Goal: Information Seeking & Learning: Learn about a topic

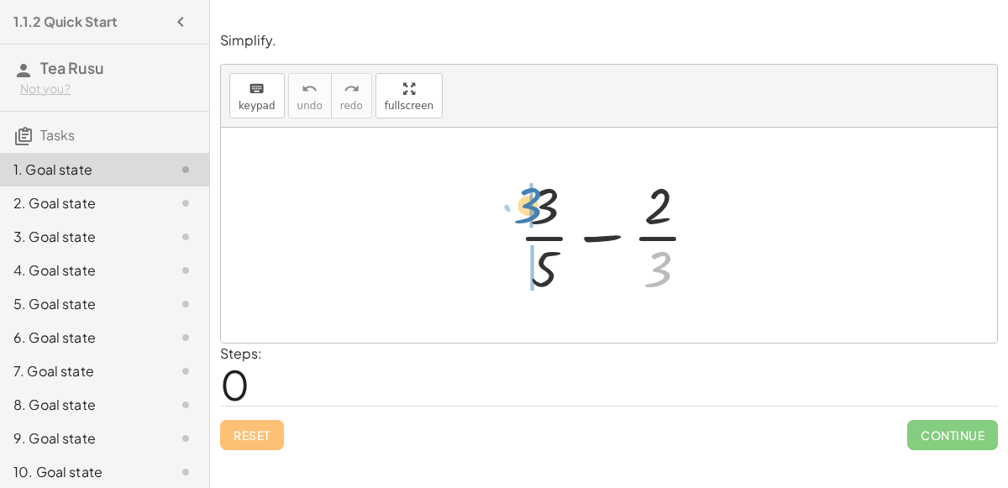
drag, startPoint x: 659, startPoint y: 271, endPoint x: 537, endPoint y: 207, distance: 137.9
click at [537, 207] on div at bounding box center [616, 234] width 210 height 129
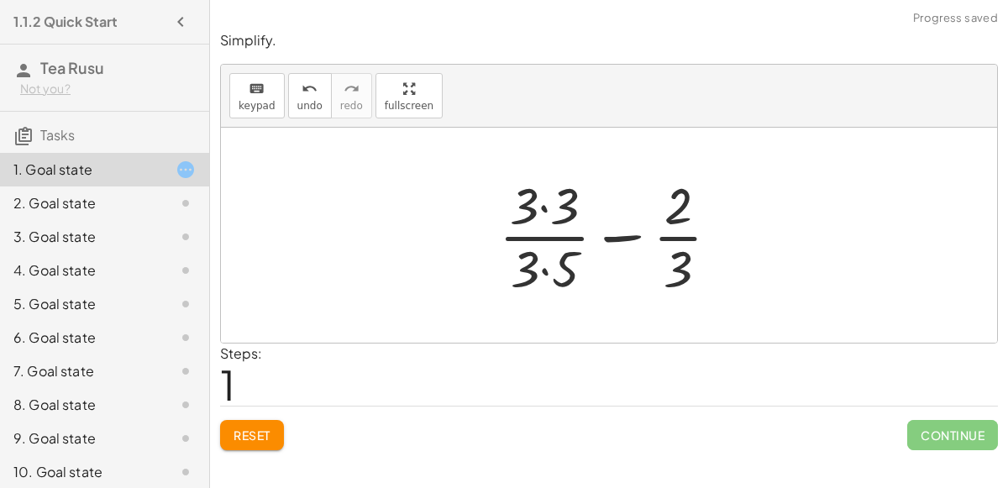
click at [532, 268] on div at bounding box center [615, 234] width 251 height 129
click at [537, 204] on div at bounding box center [615, 234] width 251 height 129
click at [151, 208] on div at bounding box center [172, 203] width 47 height 20
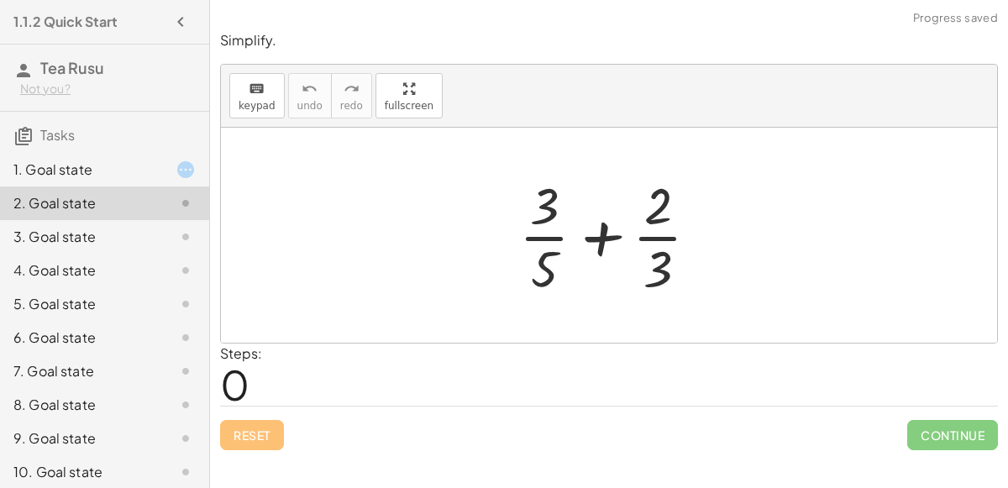
click at [149, 233] on div at bounding box center [172, 237] width 47 height 20
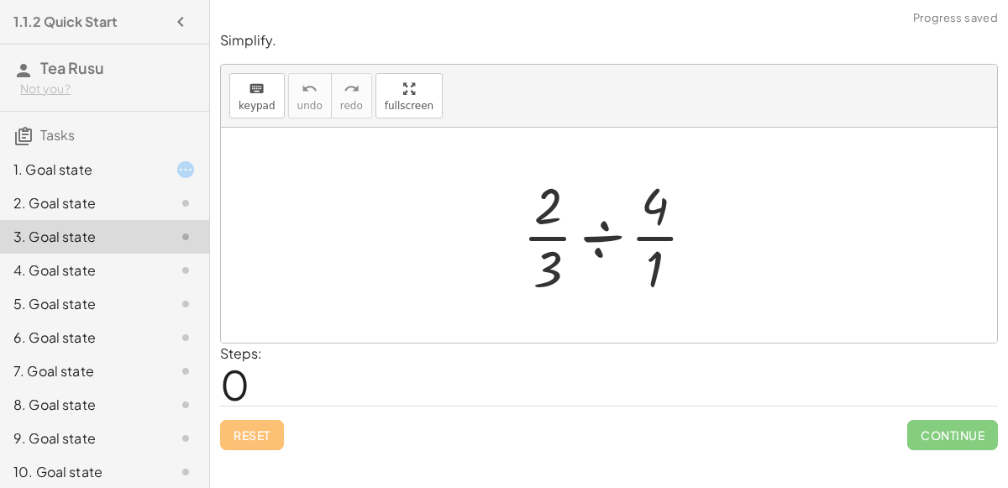
click at [140, 271] on div "4. Goal state" at bounding box center [80, 270] width 135 height 20
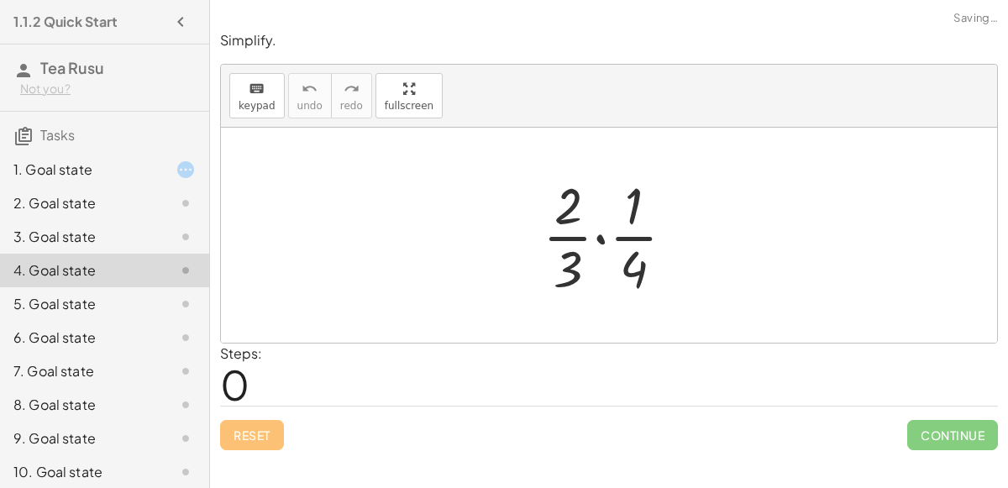
click at [127, 354] on div "5. Goal state" at bounding box center [104, 371] width 209 height 34
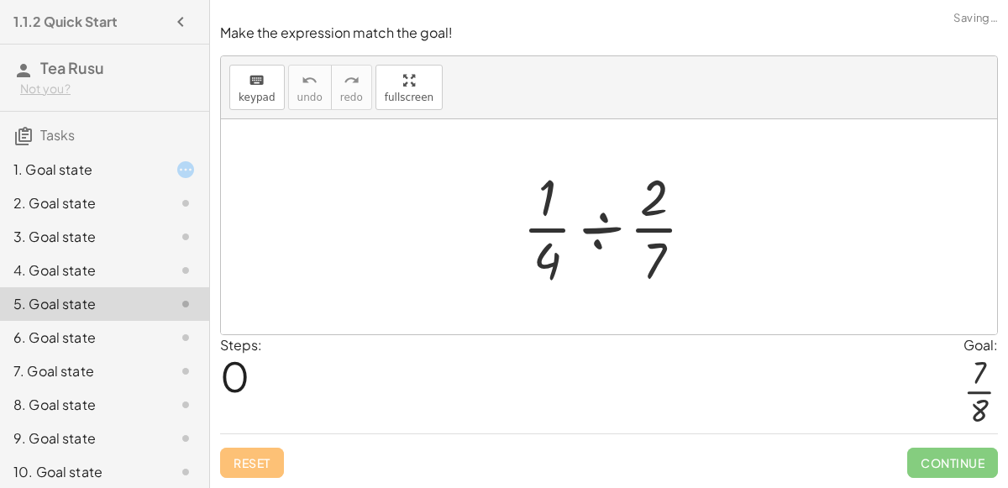
click at [123, 388] on div "6. Goal state" at bounding box center [104, 405] width 209 height 34
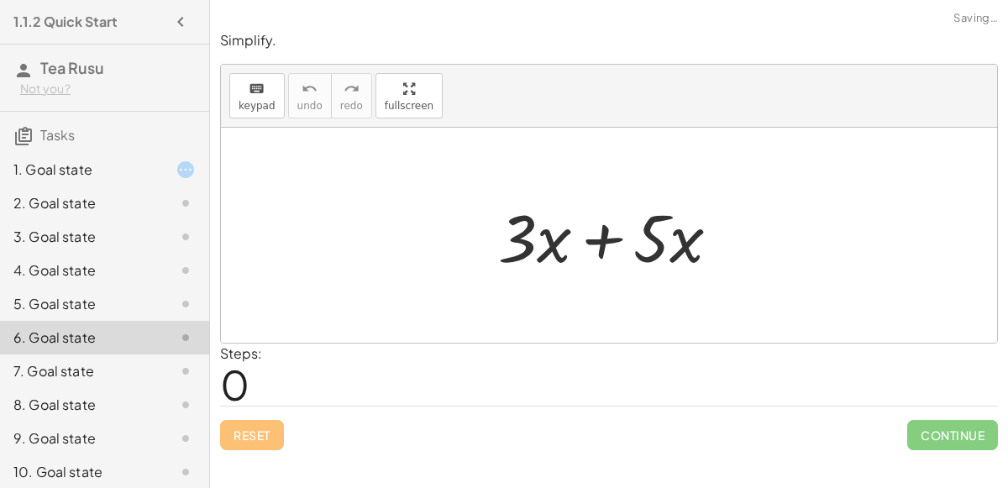
click at [83, 164] on div "1. Goal state" at bounding box center [80, 170] width 135 height 20
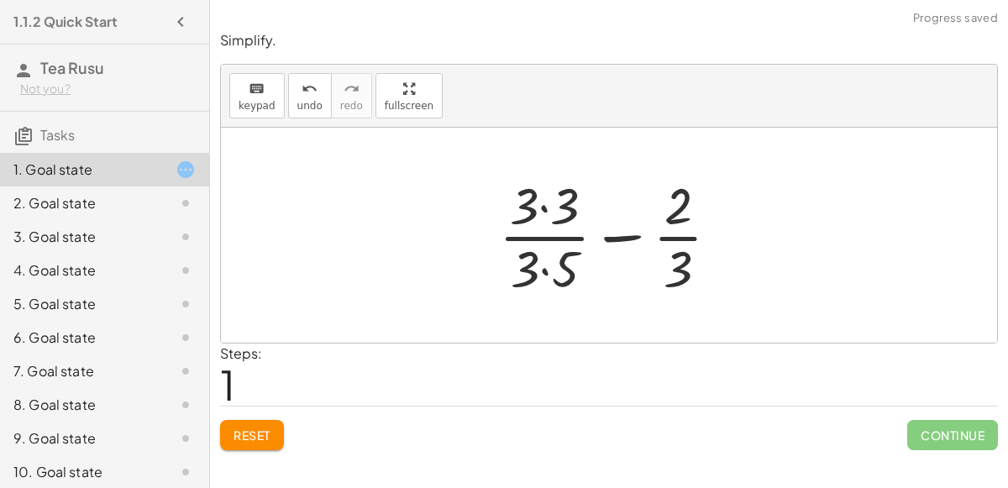
click at [545, 200] on div at bounding box center [615, 234] width 251 height 129
click at [540, 274] on div at bounding box center [615, 234] width 249 height 129
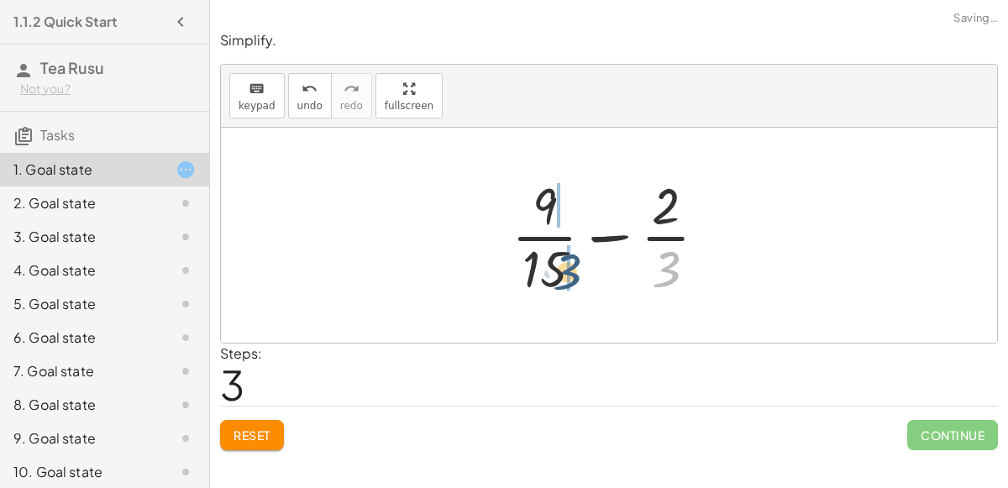
drag, startPoint x: 665, startPoint y: 265, endPoint x: 549, endPoint y: 266, distance: 115.9
click at [549, 266] on div at bounding box center [616, 234] width 226 height 129
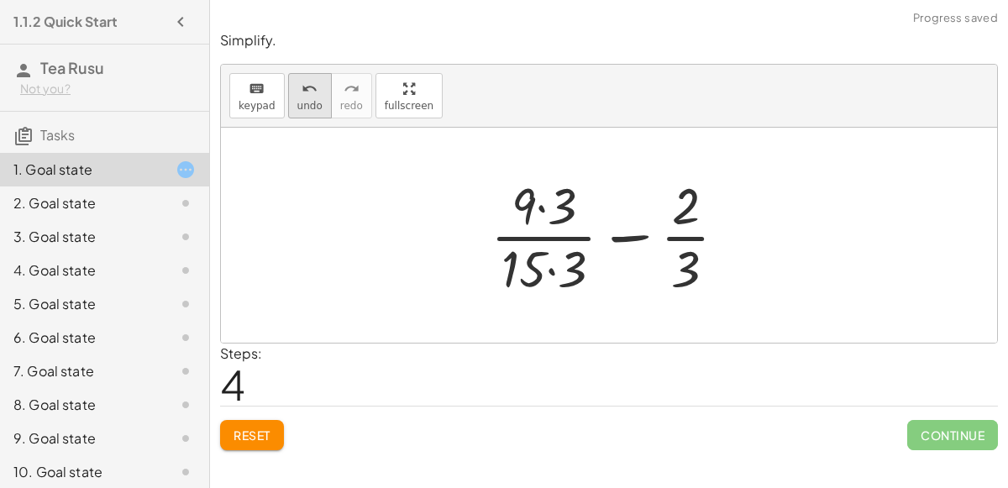
click at [312, 97] on button "undo undo" at bounding box center [310, 95] width 44 height 45
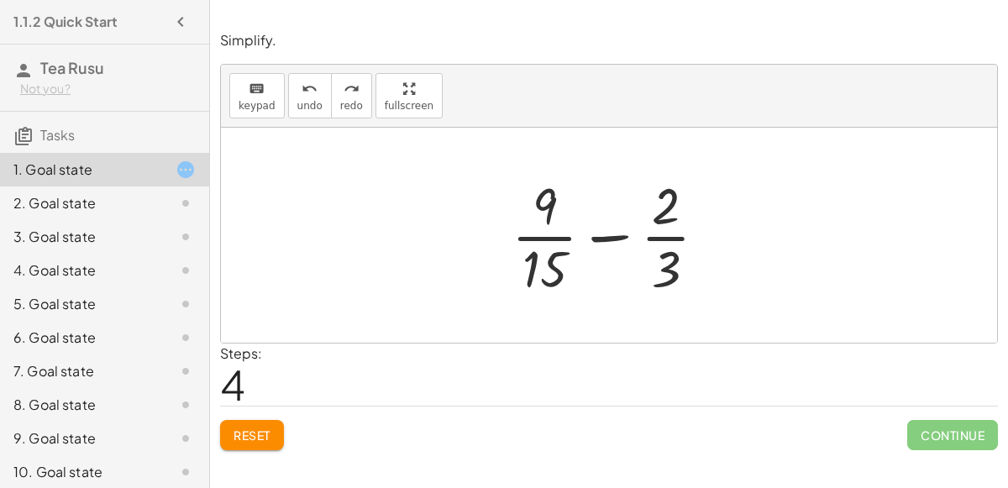
click at [263, 424] on button "Reset" at bounding box center [252, 435] width 64 height 30
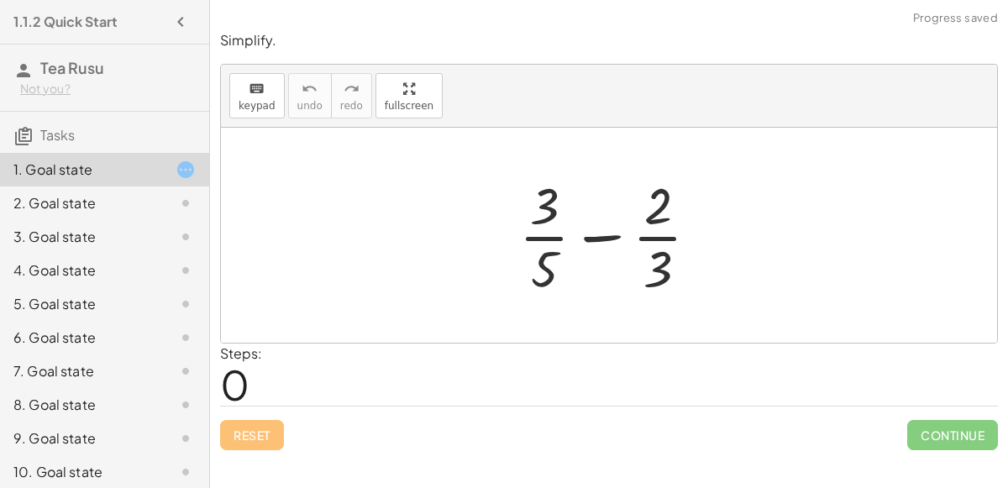
click at [602, 228] on div at bounding box center [616, 234] width 210 height 129
drag, startPoint x: 655, startPoint y: 260, endPoint x: 545, endPoint y: 255, distance: 110.1
click at [545, 255] on div at bounding box center [616, 234] width 210 height 129
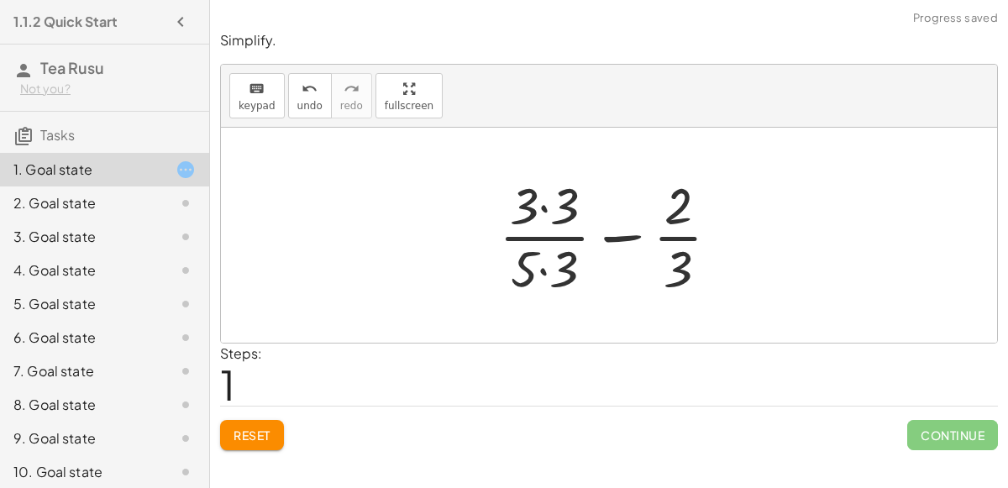
click at [541, 268] on div at bounding box center [615, 234] width 251 height 129
click at [545, 202] on div at bounding box center [615, 234] width 251 height 129
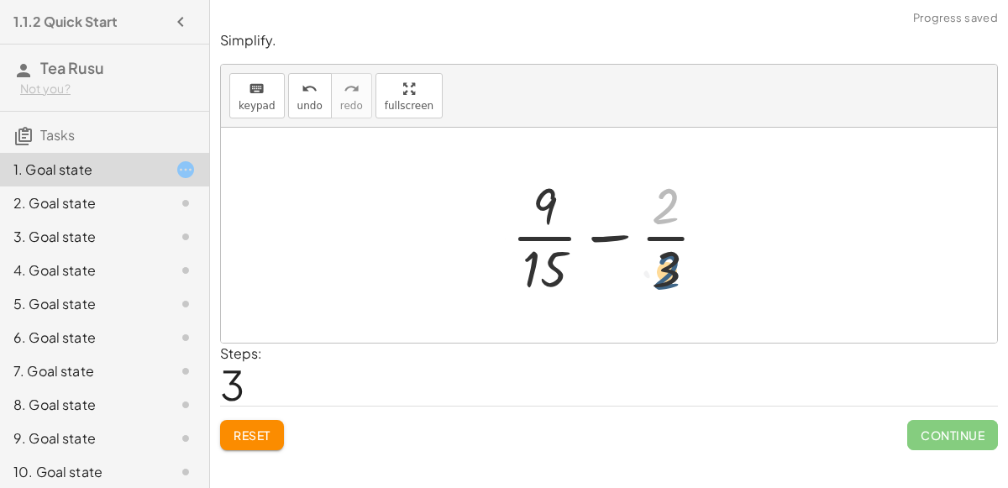
drag, startPoint x: 661, startPoint y: 205, endPoint x: 669, endPoint y: 285, distance: 80.2
click at [669, 285] on div at bounding box center [616, 234] width 226 height 129
drag, startPoint x: 663, startPoint y: 274, endPoint x: 547, endPoint y: 208, distance: 133.9
click at [547, 208] on div at bounding box center [616, 234] width 226 height 129
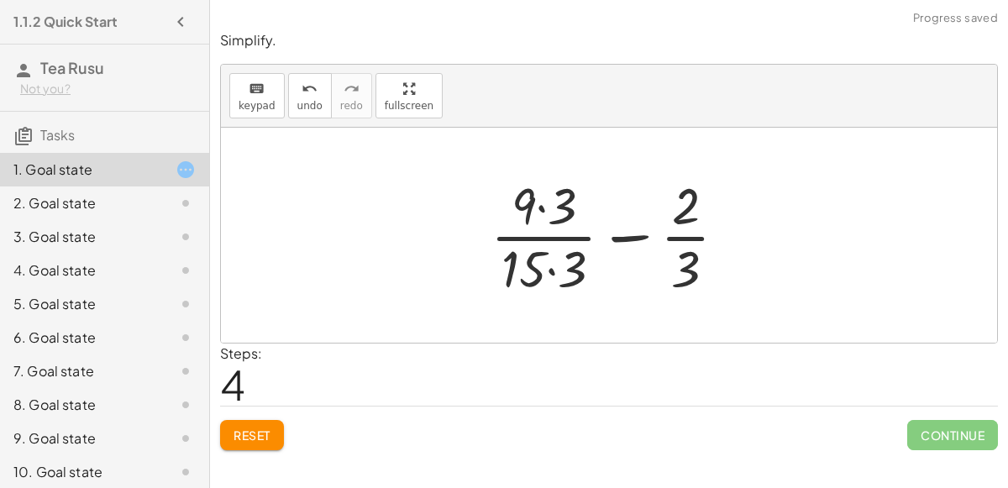
click at [547, 267] on div at bounding box center [615, 234] width 266 height 129
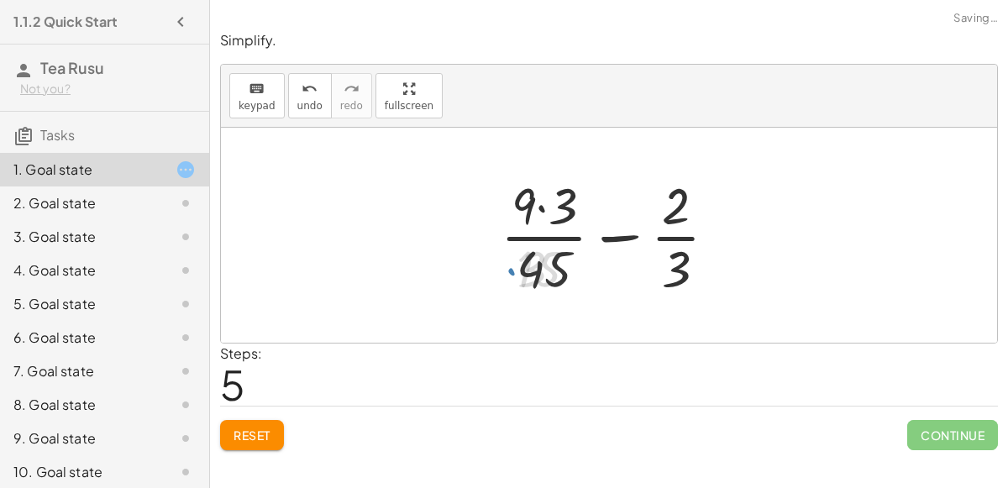
click at [542, 210] on div at bounding box center [615, 234] width 247 height 129
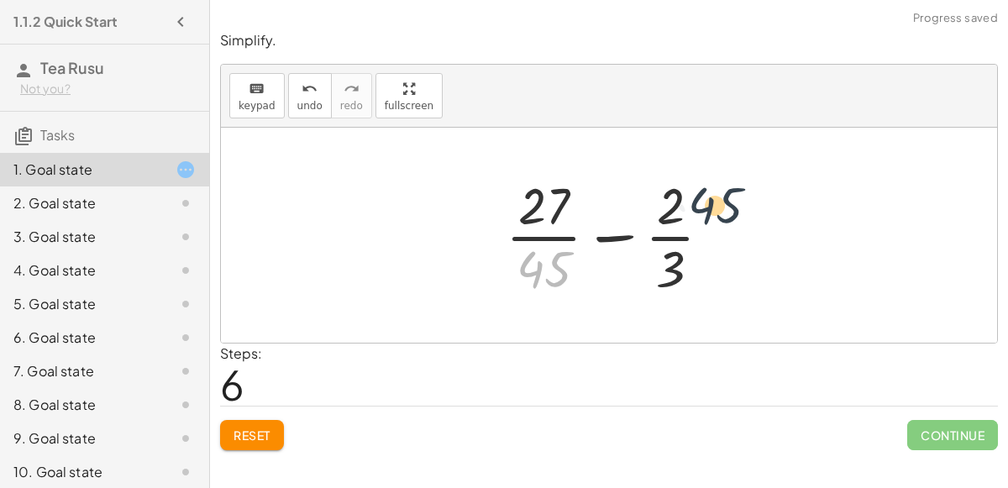
drag, startPoint x: 537, startPoint y: 252, endPoint x: 716, endPoint y: 185, distance: 191.1
click at [716, 185] on div at bounding box center [615, 234] width 236 height 129
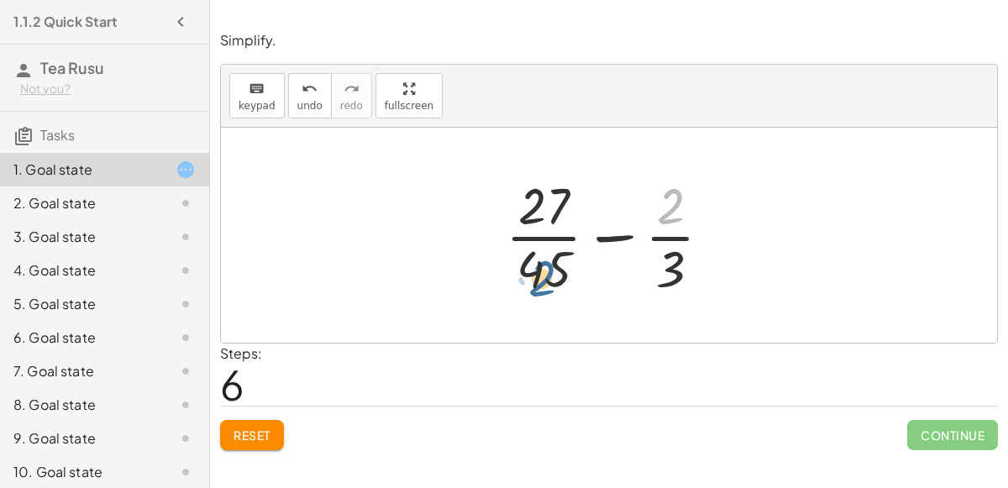
drag, startPoint x: 663, startPoint y: 198, endPoint x: 532, endPoint y: 271, distance: 150.0
click at [532, 271] on div at bounding box center [615, 234] width 236 height 129
drag, startPoint x: 532, startPoint y: 271, endPoint x: 612, endPoint y: 232, distance: 89.8
click at [612, 232] on div at bounding box center [615, 234] width 236 height 129
click at [265, 432] on span "Reset" at bounding box center [251, 434] width 37 height 15
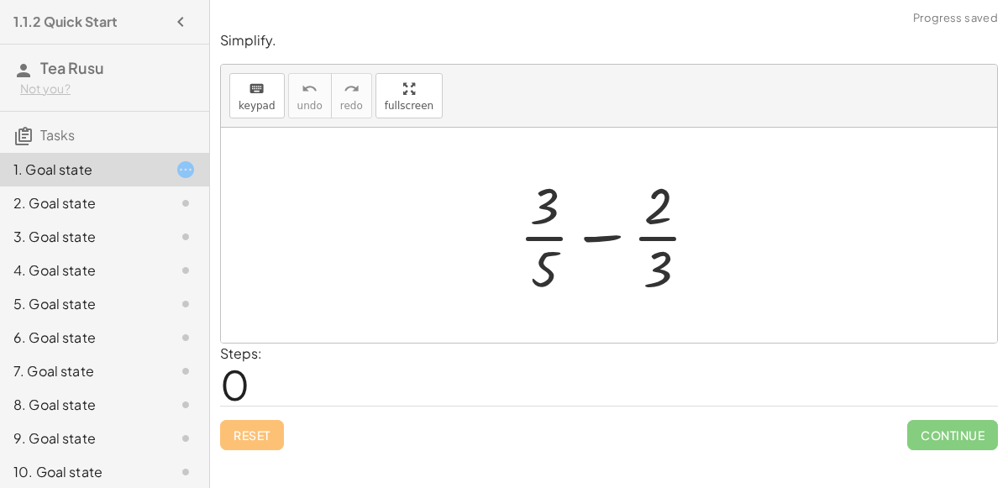
click at [98, 198] on div "2. Goal state" at bounding box center [80, 203] width 135 height 20
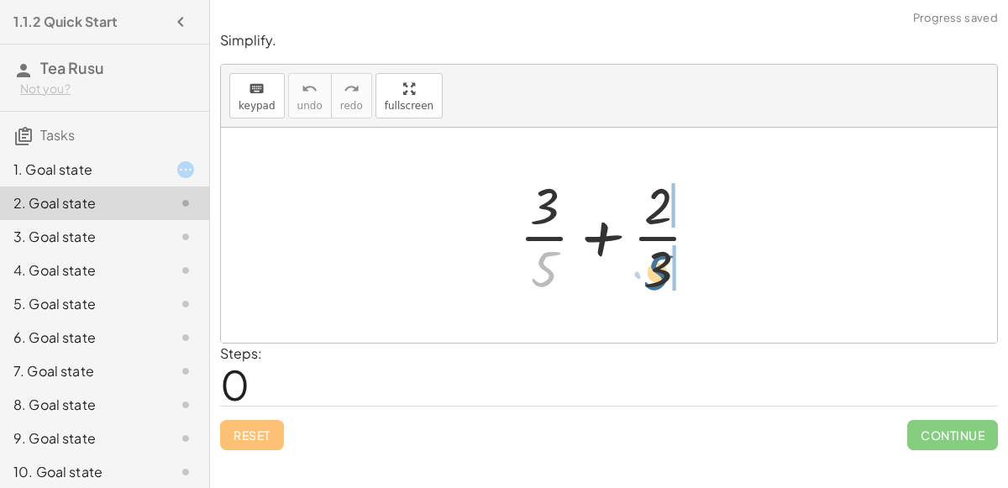
drag, startPoint x: 543, startPoint y: 266, endPoint x: 659, endPoint y: 268, distance: 116.7
click at [659, 268] on div at bounding box center [616, 234] width 210 height 129
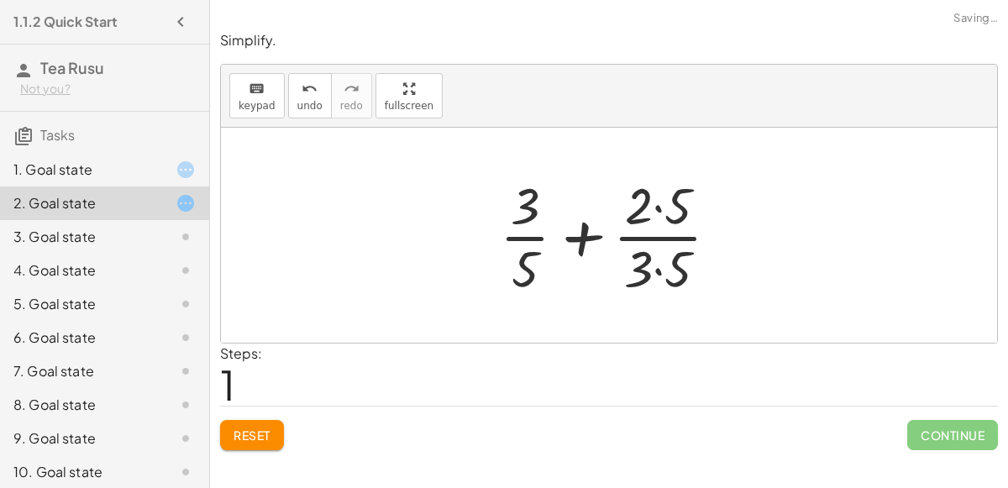
click at [653, 269] on div at bounding box center [615, 234] width 249 height 129
click at [654, 203] on div at bounding box center [615, 234] width 248 height 129
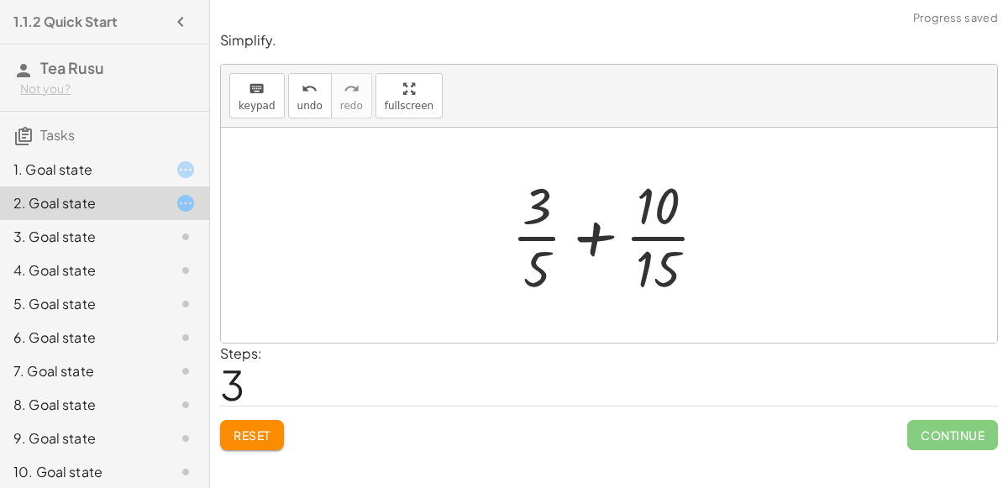
click at [538, 234] on div at bounding box center [616, 234] width 226 height 129
click at [592, 242] on div at bounding box center [616, 234] width 226 height 129
click at [529, 265] on div at bounding box center [616, 234] width 226 height 129
click at [609, 242] on div at bounding box center [616, 234] width 226 height 129
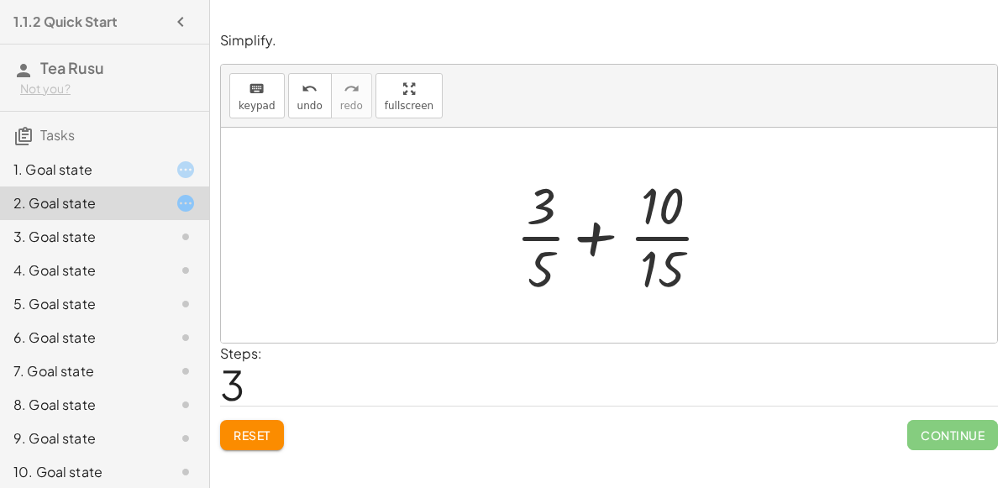
click at [586, 233] on div at bounding box center [616, 234] width 226 height 129
drag, startPoint x: 535, startPoint y: 207, endPoint x: 528, endPoint y: 274, distance: 66.7
click at [528, 274] on div at bounding box center [616, 234] width 226 height 129
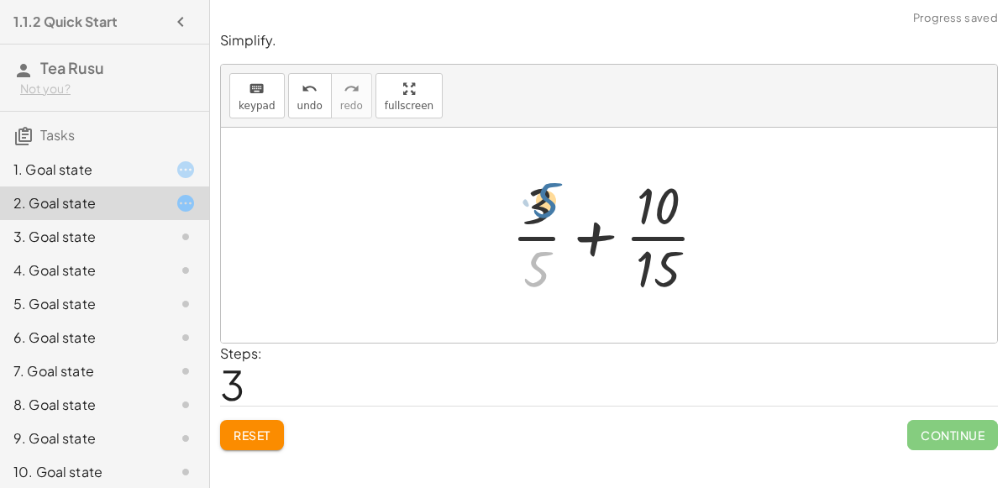
drag, startPoint x: 528, startPoint y: 274, endPoint x: 534, endPoint y: 207, distance: 66.6
click at [534, 207] on div at bounding box center [616, 234] width 226 height 129
click at [236, 428] on span "Reset" at bounding box center [251, 434] width 37 height 15
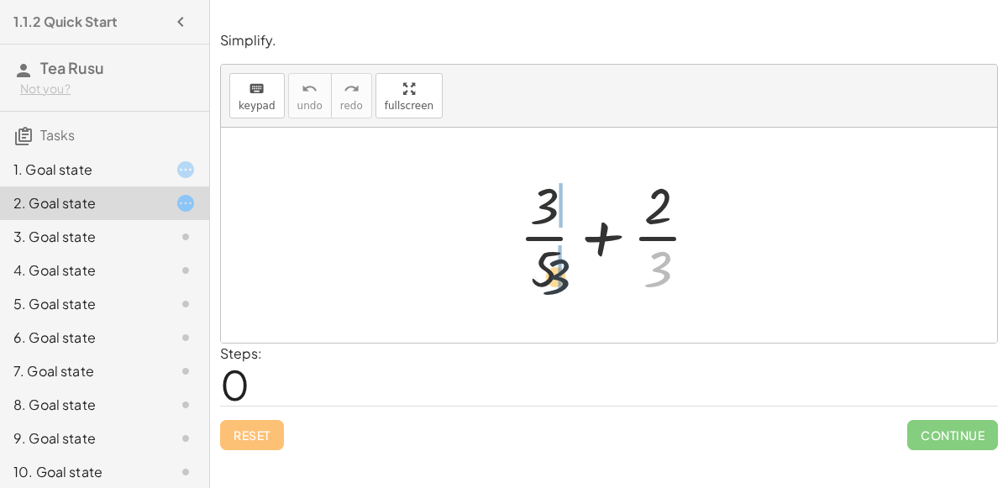
drag, startPoint x: 660, startPoint y: 263, endPoint x: 542, endPoint y: 268, distance: 118.5
click at [542, 268] on div at bounding box center [616, 234] width 210 height 129
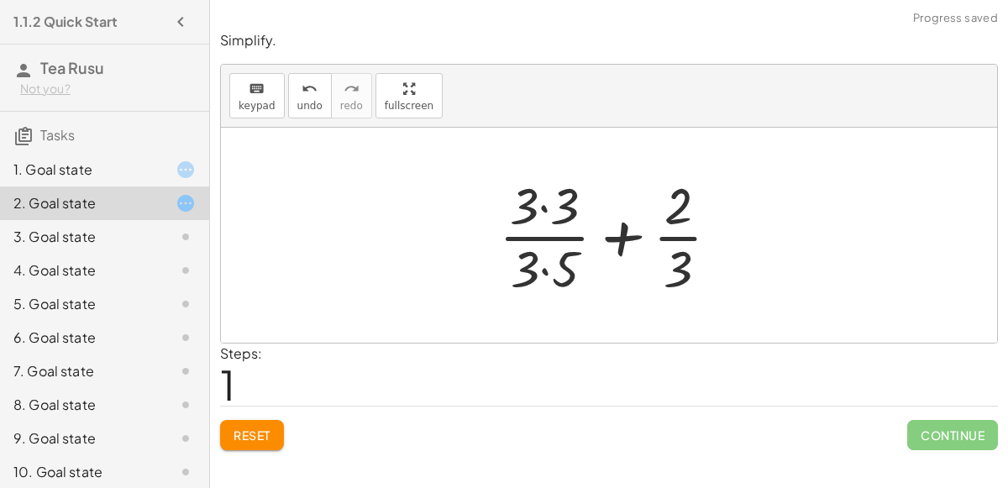
click at [542, 268] on div at bounding box center [615, 234] width 251 height 129
click at [537, 211] on div at bounding box center [615, 234] width 251 height 129
click at [543, 205] on div at bounding box center [615, 234] width 251 height 129
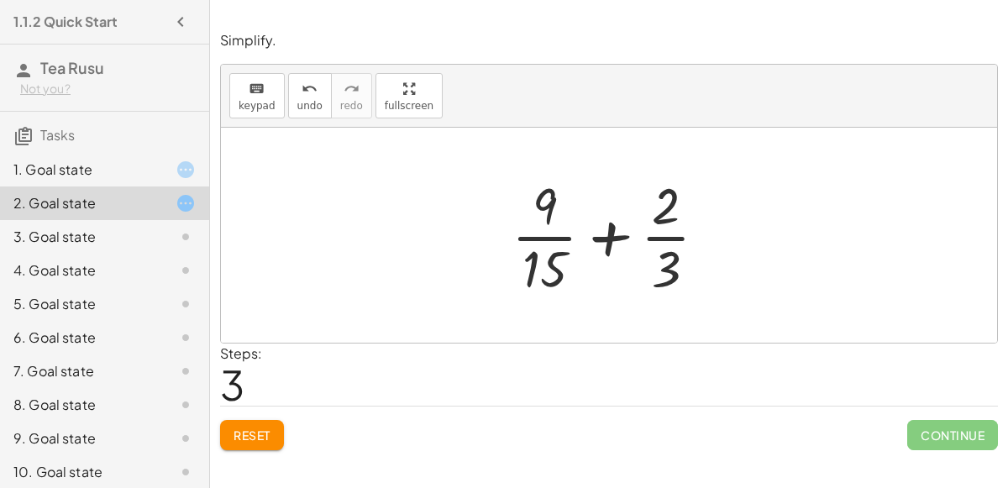
click at [647, 213] on div at bounding box center [616, 234] width 226 height 129
drag, startPoint x: 666, startPoint y: 214, endPoint x: 665, endPoint y: 275, distance: 61.3
click at [665, 275] on div at bounding box center [616, 234] width 226 height 129
drag, startPoint x: 667, startPoint y: 275, endPoint x: 556, endPoint y: 207, distance: 130.1
click at [556, 207] on div at bounding box center [616, 234] width 226 height 129
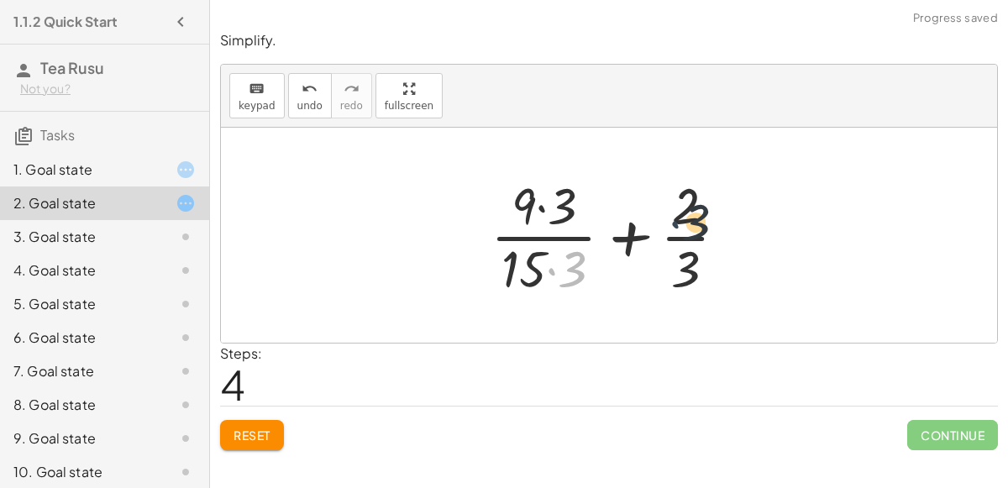
drag, startPoint x: 550, startPoint y: 265, endPoint x: 683, endPoint y: 212, distance: 143.2
click at [683, 212] on div at bounding box center [615, 234] width 266 height 129
drag, startPoint x: 689, startPoint y: 194, endPoint x: 560, endPoint y: 263, distance: 145.8
click at [560, 263] on div at bounding box center [615, 234] width 266 height 129
click at [532, 256] on div at bounding box center [615, 234] width 266 height 129
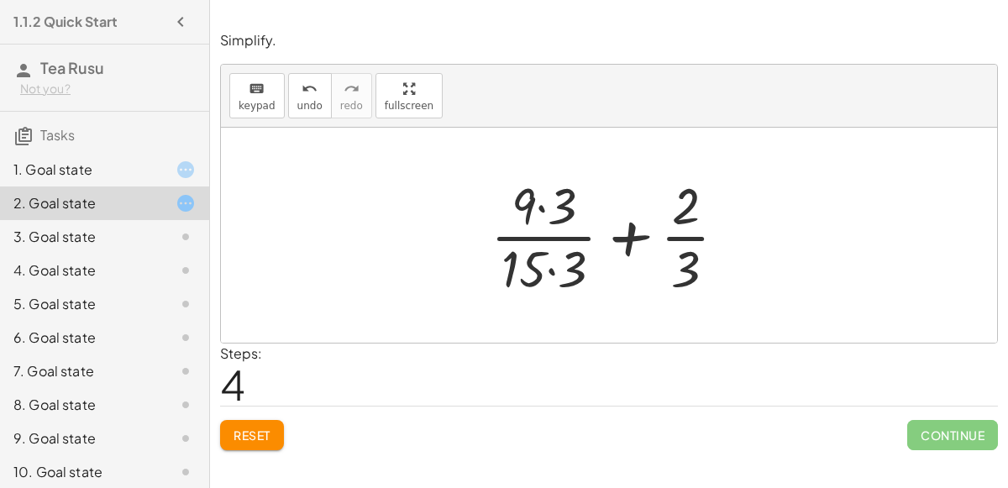
click at [557, 272] on div at bounding box center [615, 234] width 266 height 129
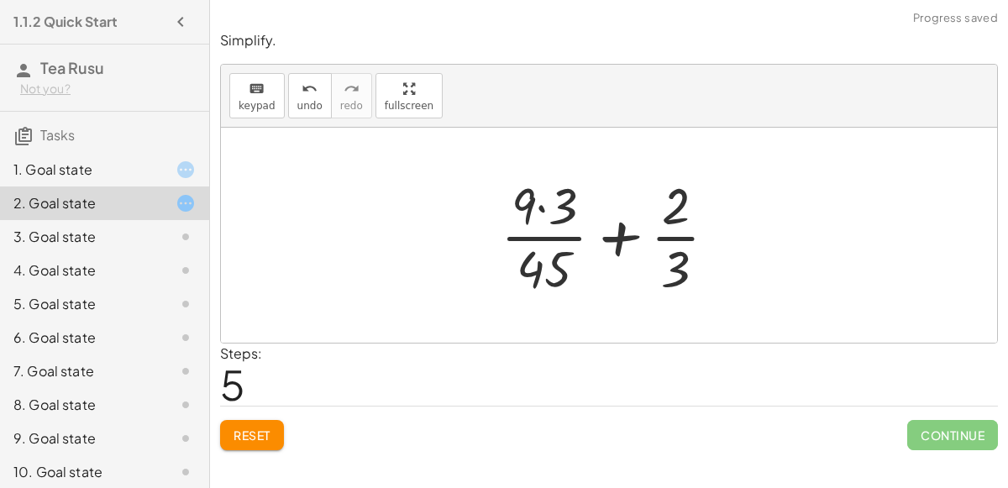
click at [539, 203] on div at bounding box center [615, 234] width 247 height 129
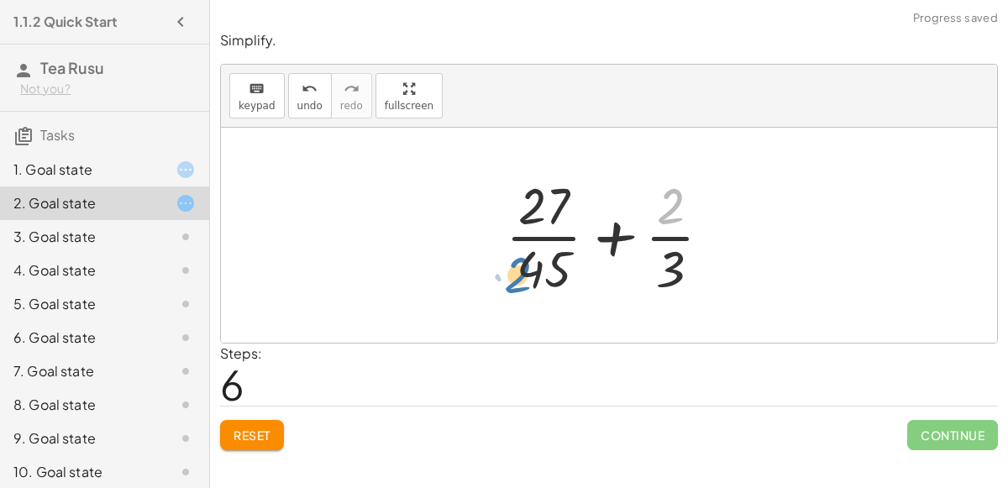
drag, startPoint x: 674, startPoint y: 216, endPoint x: 530, endPoint y: 281, distance: 157.8
click at [530, 281] on div at bounding box center [615, 234] width 236 height 129
drag, startPoint x: 543, startPoint y: 284, endPoint x: 663, endPoint y: 223, distance: 134.8
click at [663, 223] on div at bounding box center [615, 234] width 236 height 129
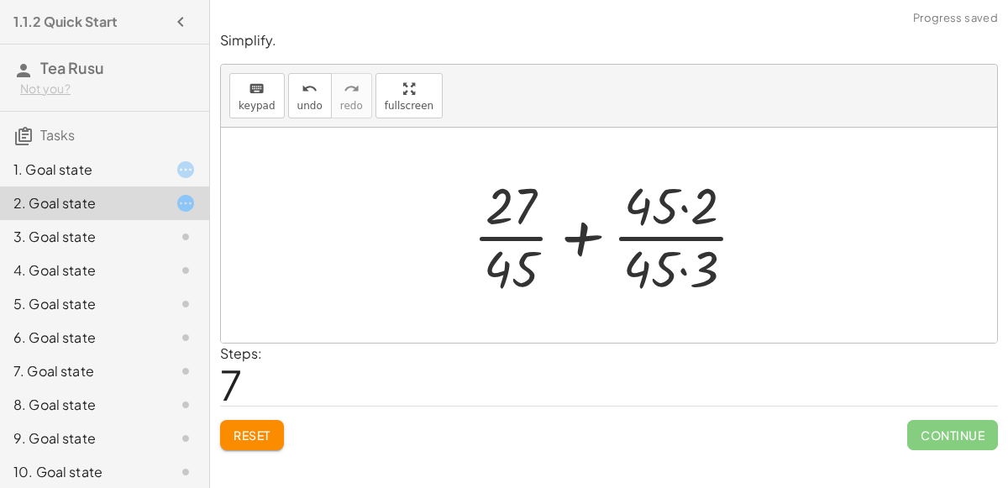
click at [684, 260] on div at bounding box center [615, 234] width 303 height 129
click at [681, 210] on div at bounding box center [615, 234] width 302 height 129
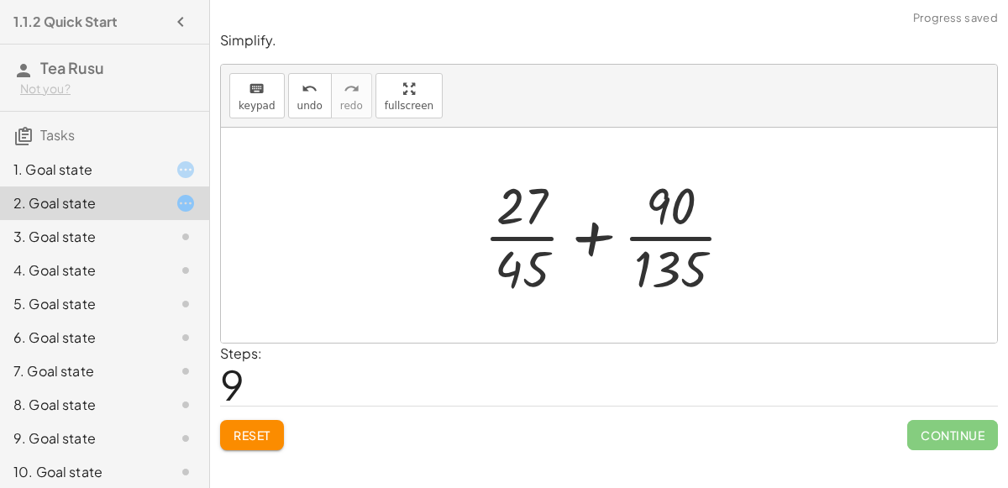
click at [243, 427] on span "Reset" at bounding box center [251, 434] width 37 height 15
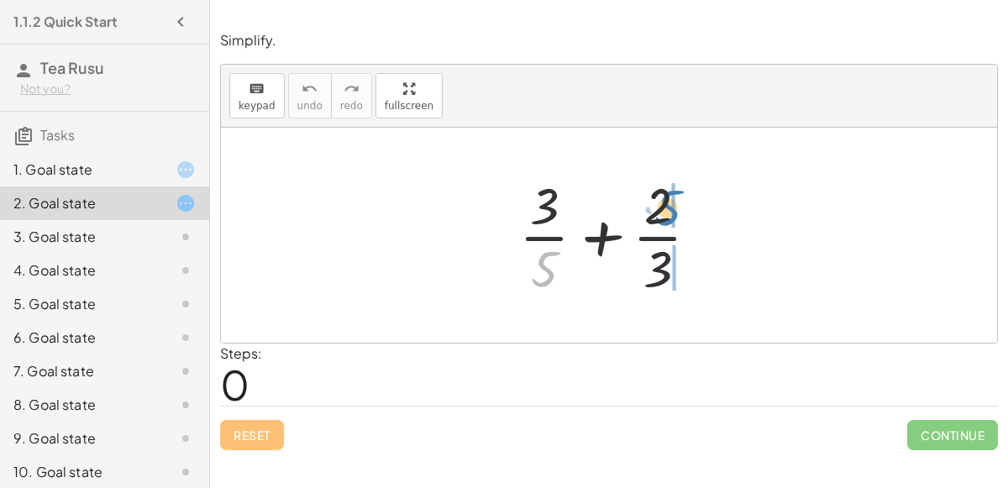
drag, startPoint x: 548, startPoint y: 265, endPoint x: 672, endPoint y: 202, distance: 138.2
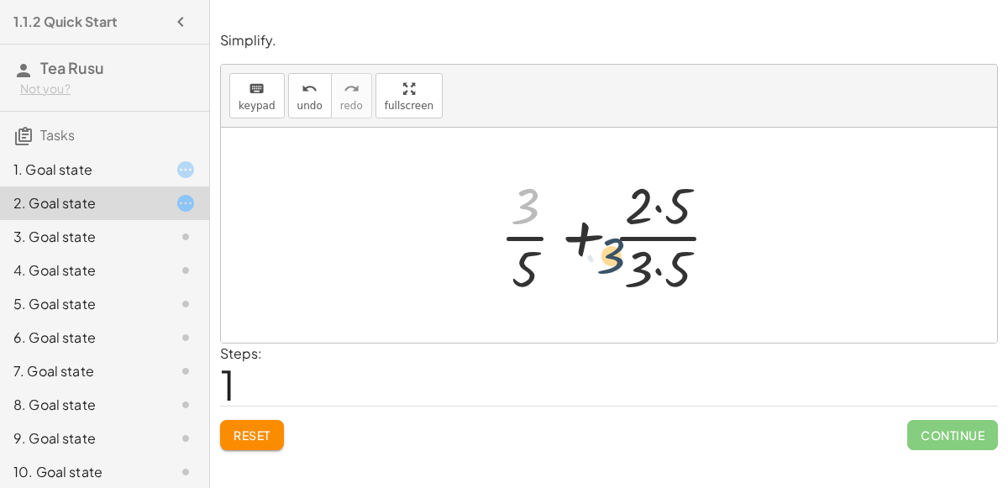
drag, startPoint x: 520, startPoint y: 205, endPoint x: 660, endPoint y: 273, distance: 155.9
click at [660, 273] on div at bounding box center [615, 234] width 249 height 129
click at [656, 204] on div at bounding box center [615, 234] width 249 height 129
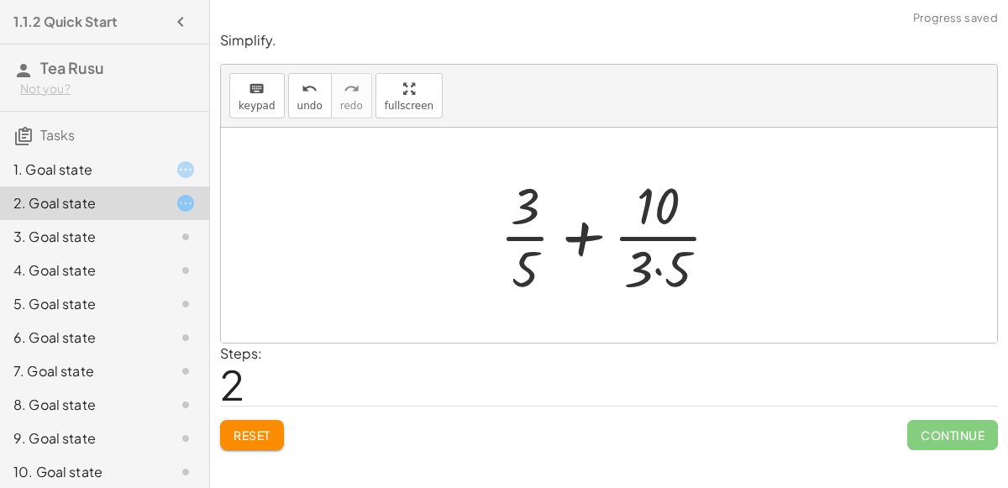
click at [658, 281] on div at bounding box center [615, 234] width 249 height 129
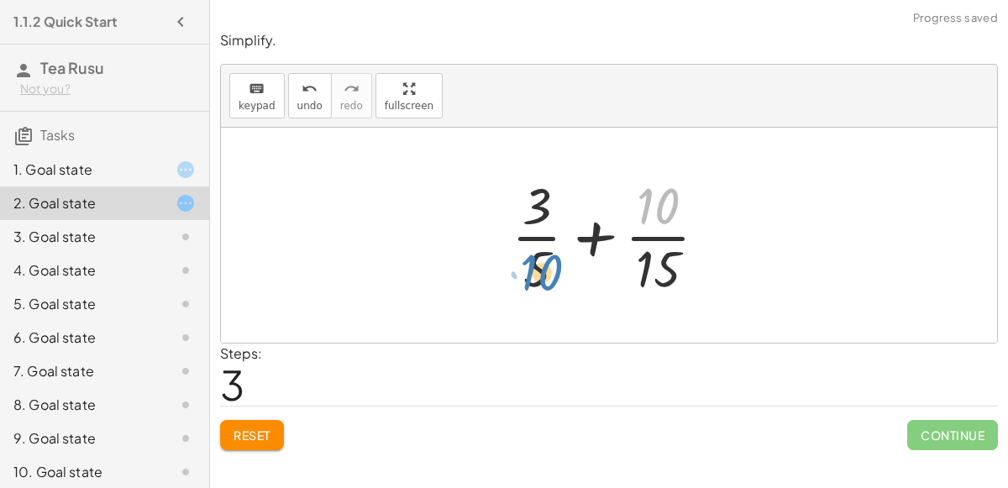
drag, startPoint x: 650, startPoint y: 194, endPoint x: 533, endPoint y: 260, distance: 134.3
click at [533, 260] on div at bounding box center [616, 234] width 226 height 129
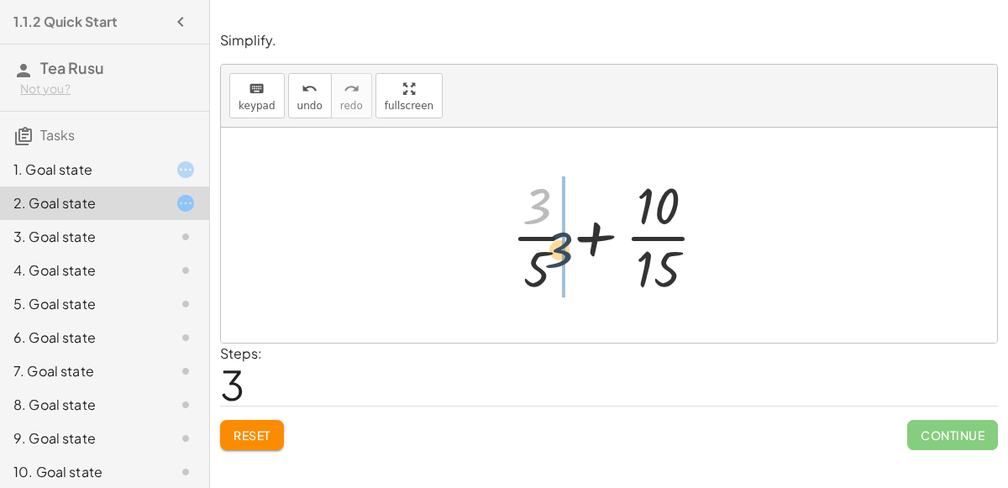
drag, startPoint x: 533, startPoint y: 216, endPoint x: 550, endPoint y: 271, distance: 57.9
click at [550, 271] on div at bounding box center [616, 234] width 226 height 129
click at [595, 245] on div at bounding box center [616, 234] width 226 height 129
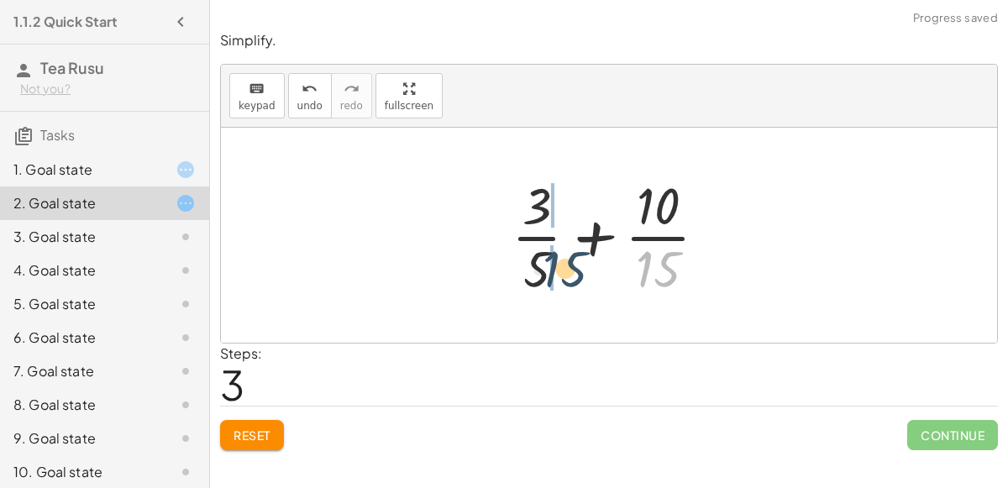
drag, startPoint x: 646, startPoint y: 263, endPoint x: 531, endPoint y: 265, distance: 115.1
click at [531, 265] on div at bounding box center [616, 234] width 226 height 129
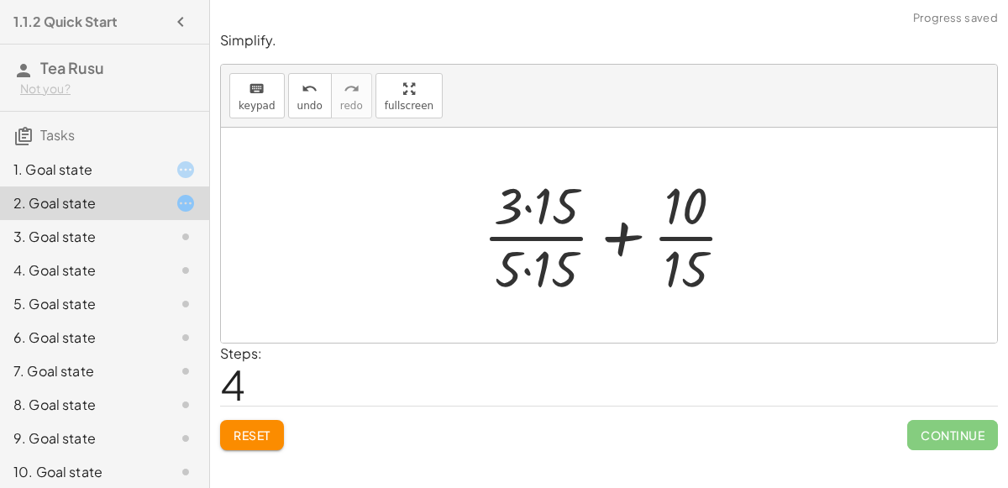
click at [531, 265] on div at bounding box center [616, 234] width 282 height 129
click at [526, 212] on div at bounding box center [616, 234] width 282 height 129
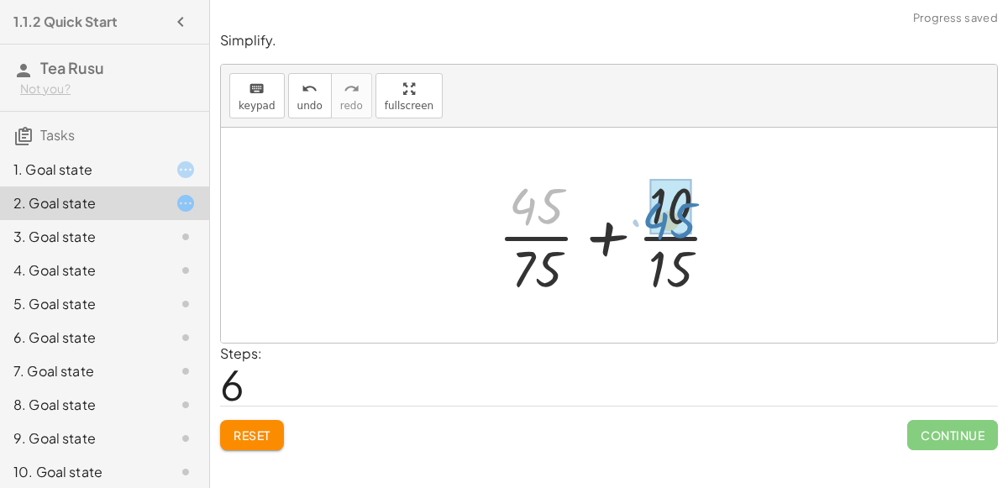
drag, startPoint x: 527, startPoint y: 209, endPoint x: 658, endPoint y: 215, distance: 132.0
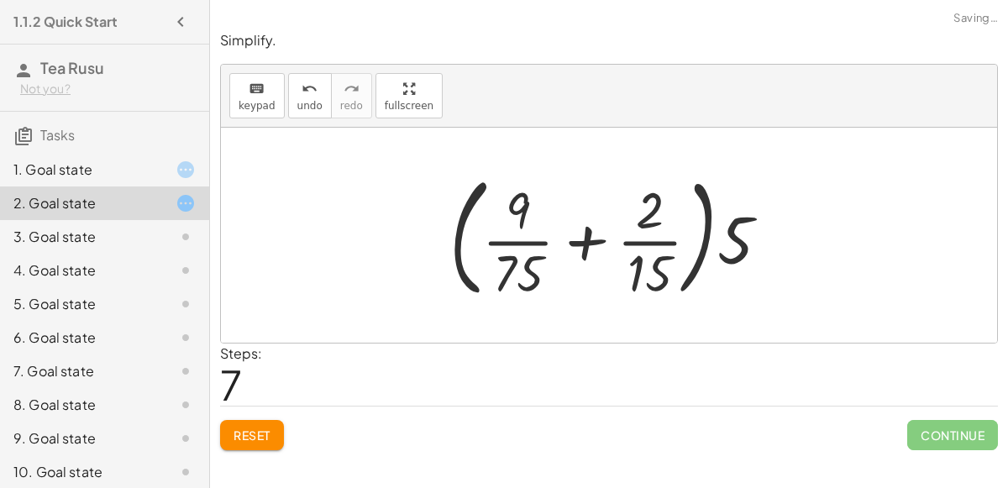
click at [599, 231] on div at bounding box center [616, 234] width 350 height 139
click at [722, 233] on div at bounding box center [616, 234] width 350 height 139
click at [732, 235] on div at bounding box center [616, 234] width 350 height 139
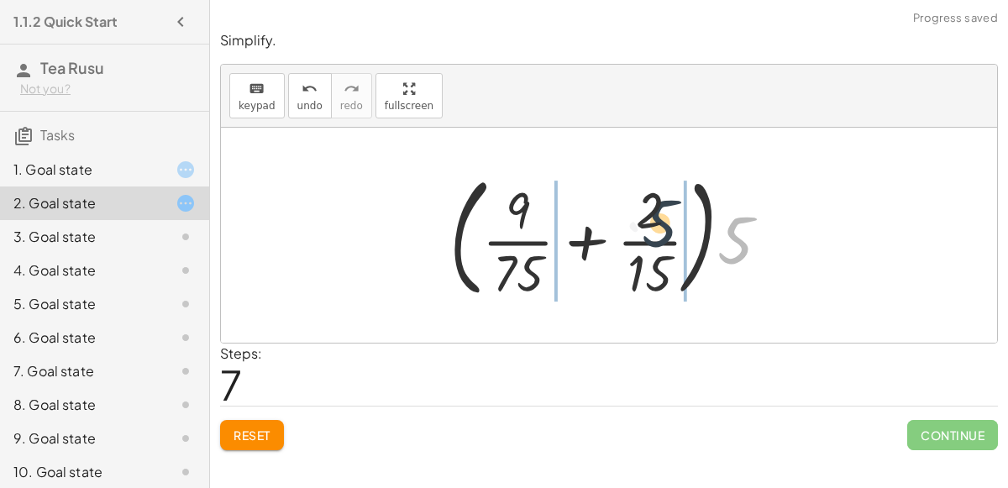
drag, startPoint x: 732, startPoint y: 235, endPoint x: 653, endPoint y: 218, distance: 80.1
click at [653, 218] on div at bounding box center [616, 234] width 350 height 139
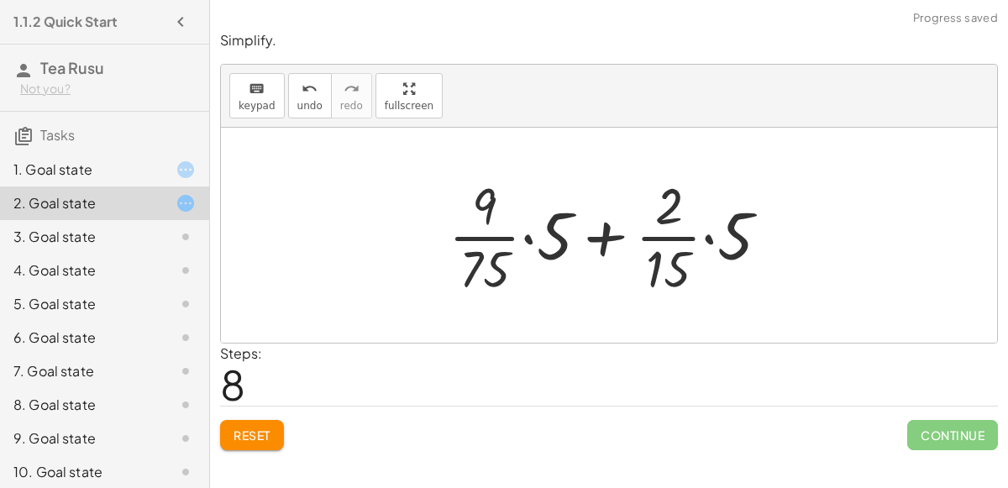
click at [565, 244] on div at bounding box center [615, 234] width 351 height 129
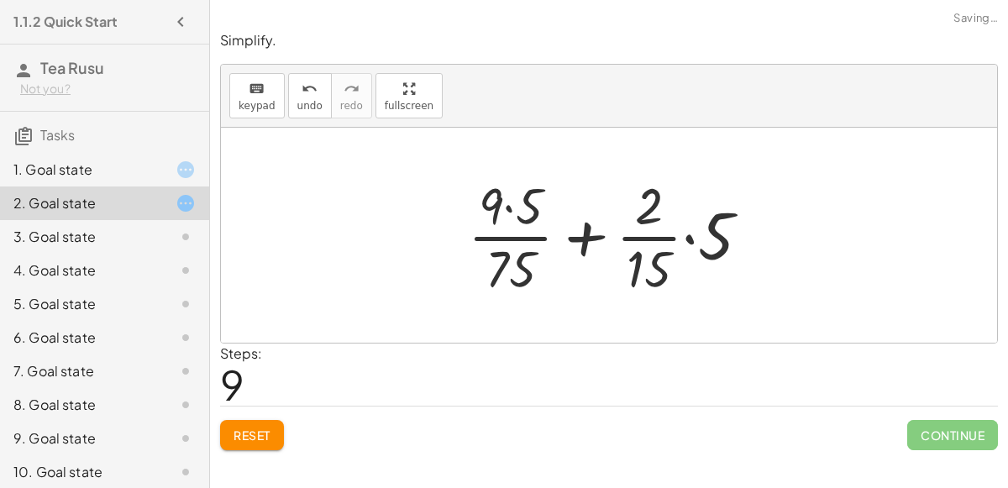
click at [504, 215] on div at bounding box center [615, 234] width 312 height 129
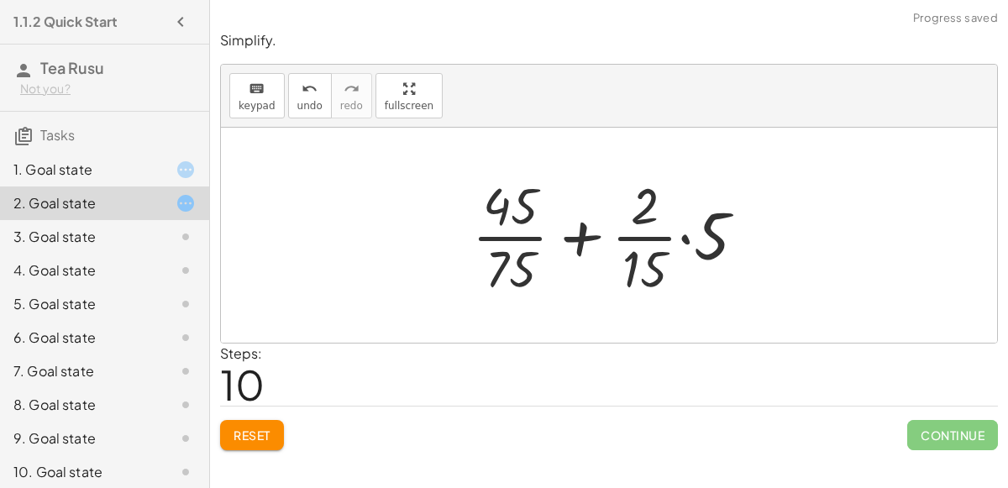
click at [709, 234] on div at bounding box center [616, 234] width 304 height 129
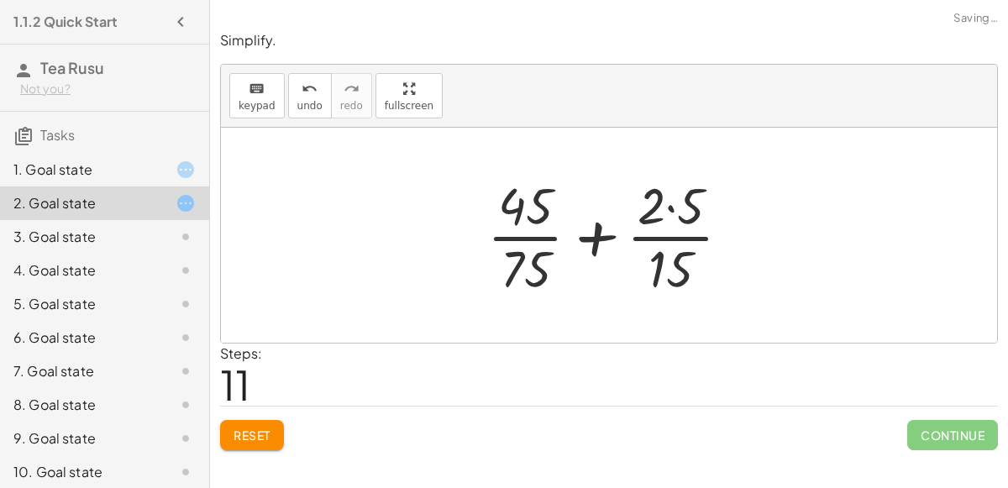
click at [676, 207] on div at bounding box center [616, 234] width 274 height 129
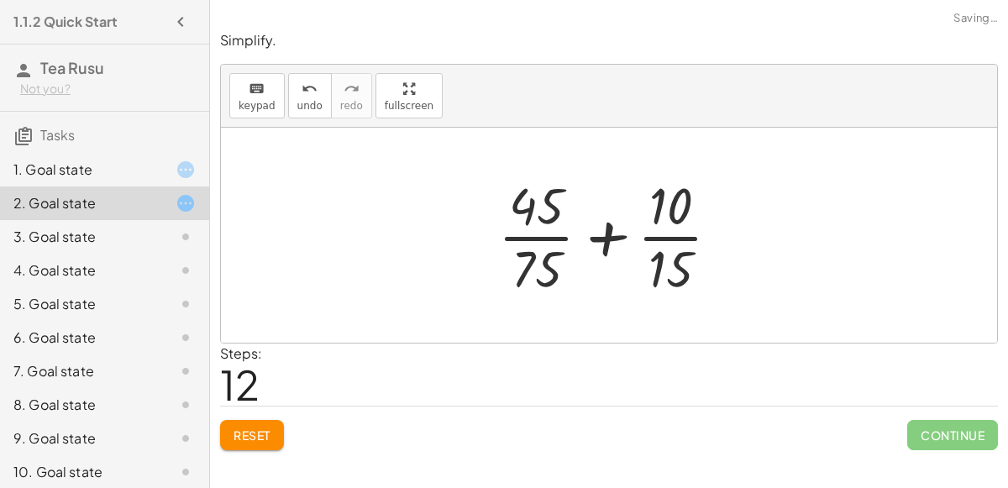
click at [612, 236] on div at bounding box center [616, 234] width 252 height 129
click at [663, 208] on div at bounding box center [616, 234] width 252 height 129
click at [249, 432] on span "Reset" at bounding box center [251, 434] width 37 height 15
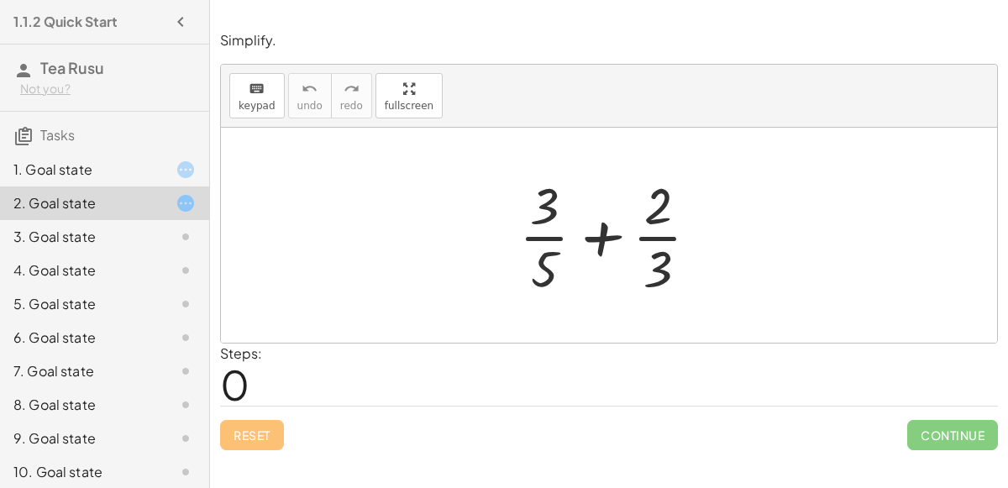
click at [43, 173] on div "1. Goal state" at bounding box center [80, 170] width 135 height 20
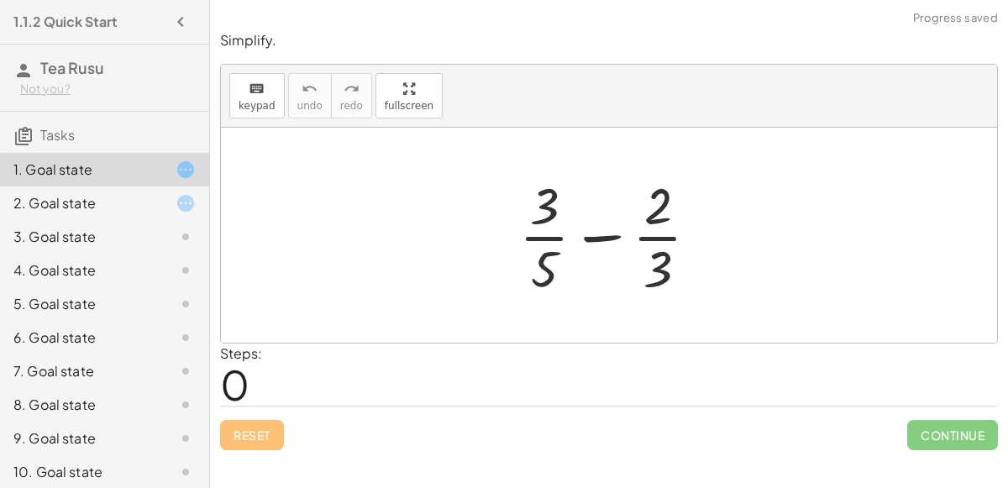
click at [607, 238] on div at bounding box center [616, 234] width 210 height 129
drag, startPoint x: 542, startPoint y: 218, endPoint x: 662, endPoint y: 278, distance: 134.1
click at [662, 278] on div at bounding box center [616, 234] width 210 height 129
drag, startPoint x: 662, startPoint y: 278, endPoint x: 529, endPoint y: 236, distance: 139.2
click at [529, 236] on div at bounding box center [616, 234] width 210 height 129
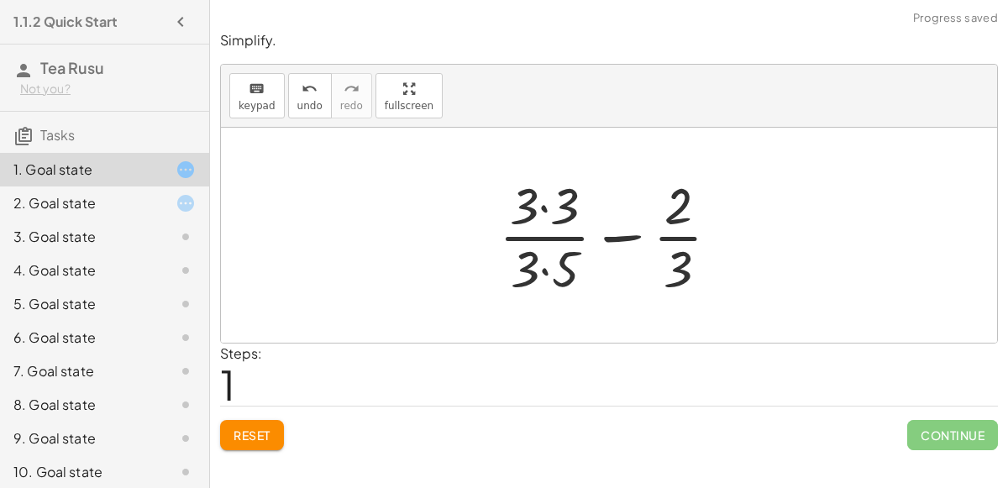
click at [549, 260] on div at bounding box center [615, 234] width 251 height 129
click at [544, 212] on div at bounding box center [615, 234] width 251 height 129
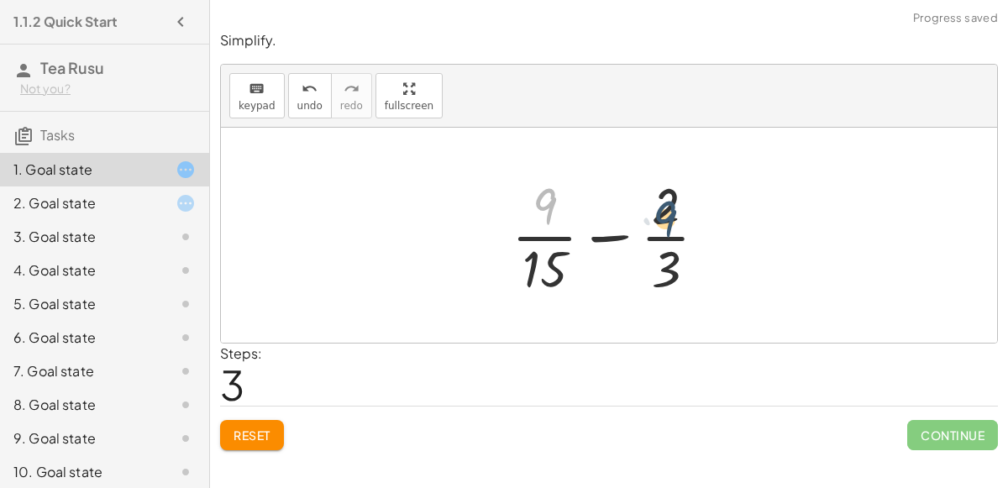
drag, startPoint x: 537, startPoint y: 200, endPoint x: 662, endPoint y: 212, distance: 125.8
click at [662, 212] on div at bounding box center [616, 234] width 226 height 129
drag, startPoint x: 667, startPoint y: 269, endPoint x: 528, endPoint y: 207, distance: 151.5
click at [528, 207] on div at bounding box center [616, 234] width 226 height 129
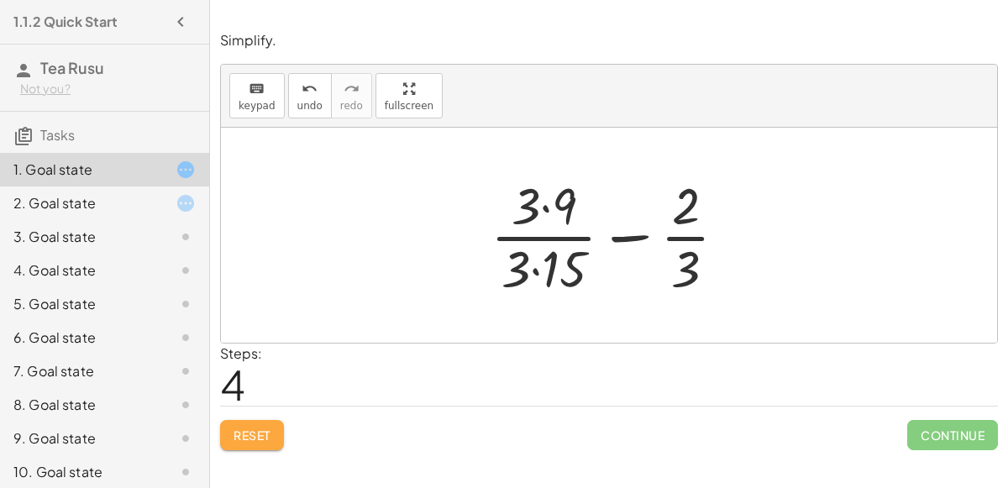
click at [275, 427] on button "Reset" at bounding box center [252, 435] width 64 height 30
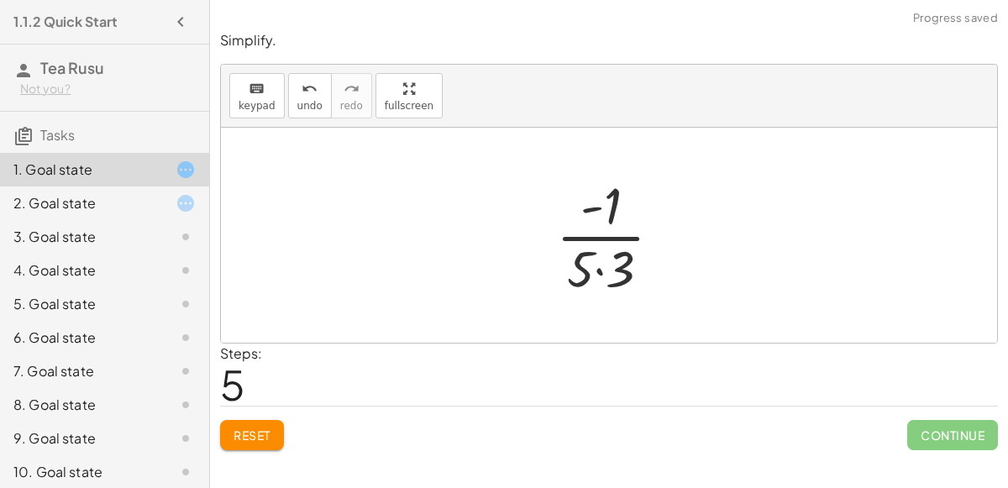
click at [596, 272] on div at bounding box center [616, 234] width 136 height 129
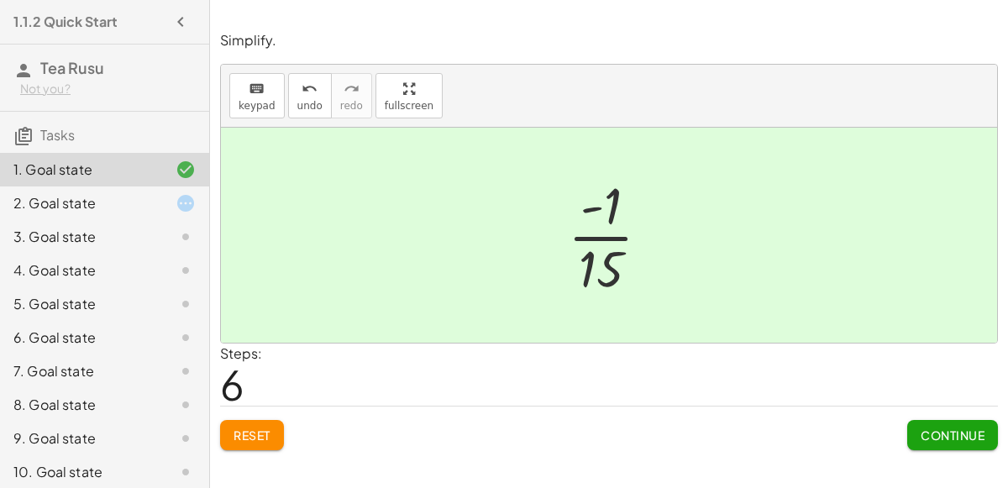
click at [598, 237] on div at bounding box center [615, 234] width 113 height 129
click at [923, 427] on span "Continue" at bounding box center [952, 434] width 64 height 15
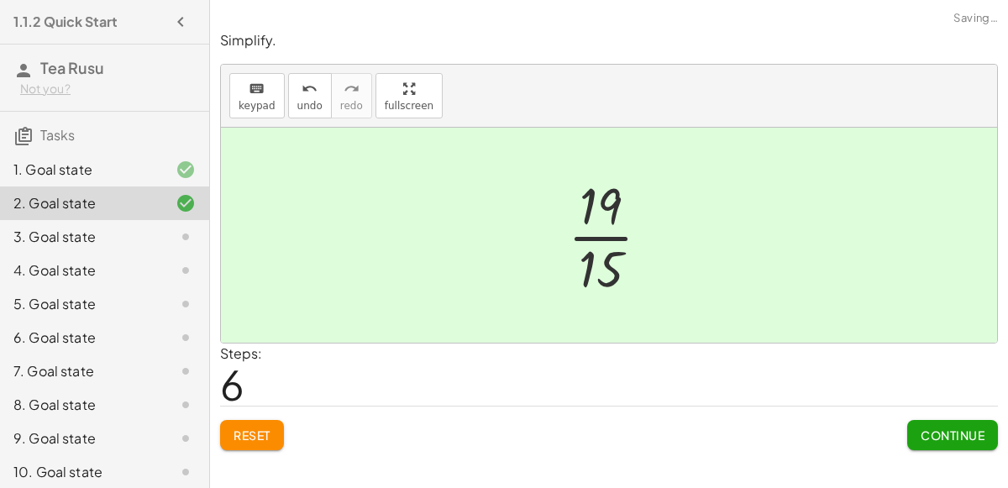
click at [947, 438] on span "Continue" at bounding box center [952, 434] width 64 height 15
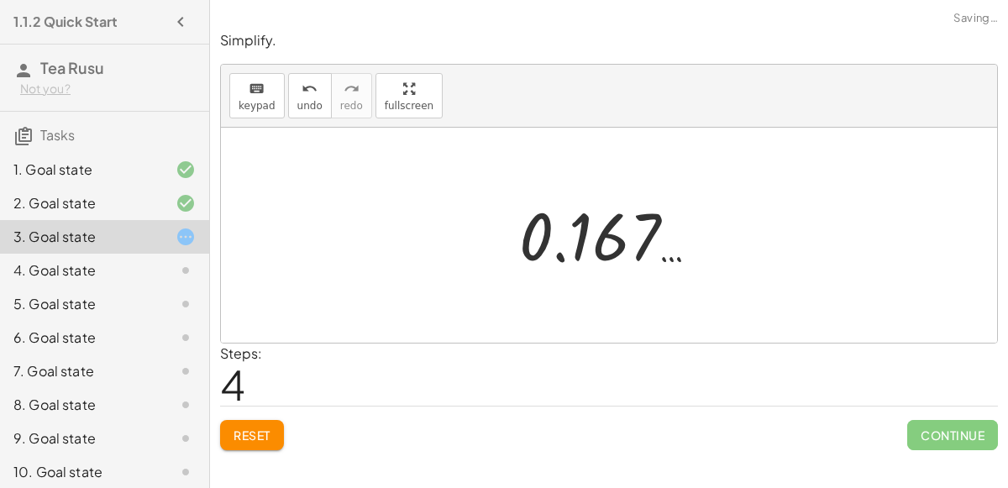
click at [256, 438] on span "Reset" at bounding box center [251, 434] width 37 height 15
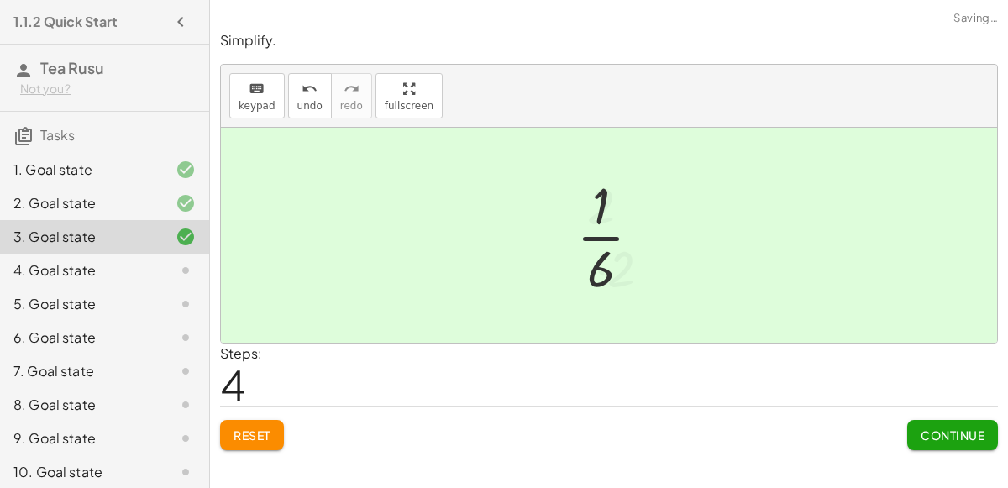
click at [932, 420] on button "Continue" at bounding box center [952, 435] width 91 height 30
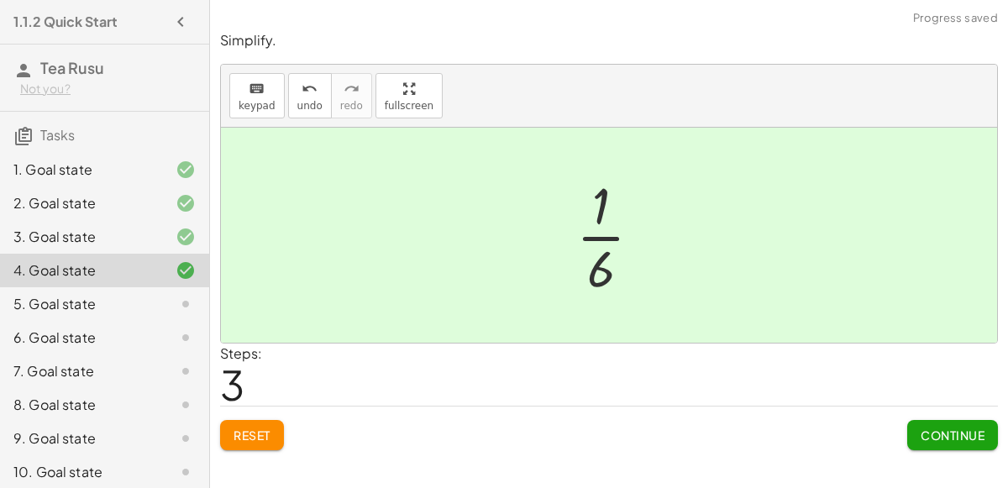
click at [930, 427] on span "Continue" at bounding box center [952, 434] width 64 height 15
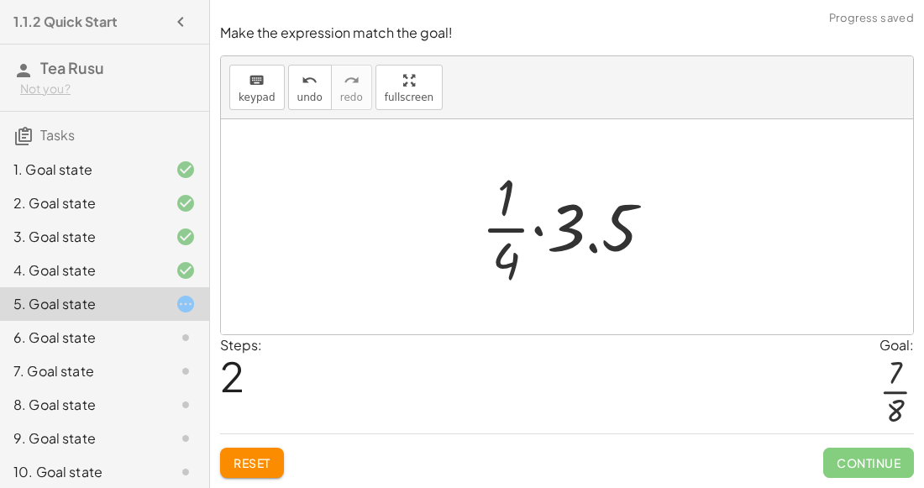
click at [250, 449] on button "Reset" at bounding box center [252, 463] width 64 height 30
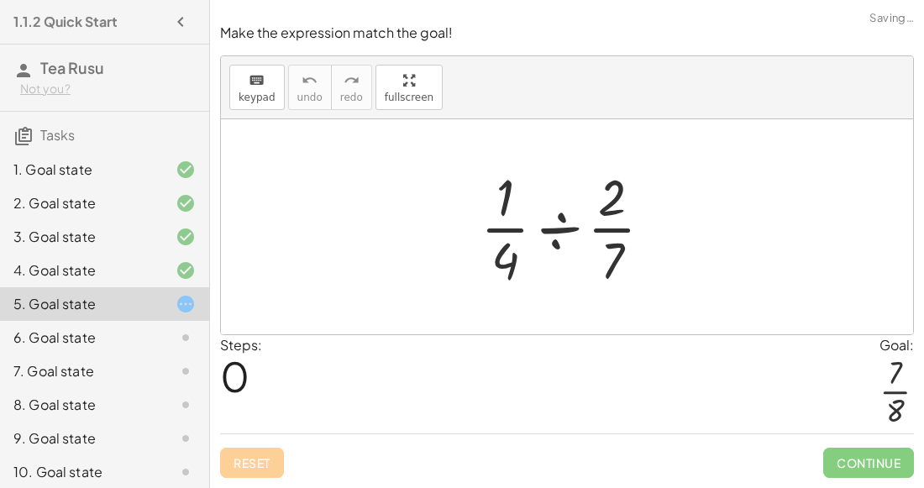
click at [258, 461] on div "Reset Continue" at bounding box center [567, 455] width 694 height 45
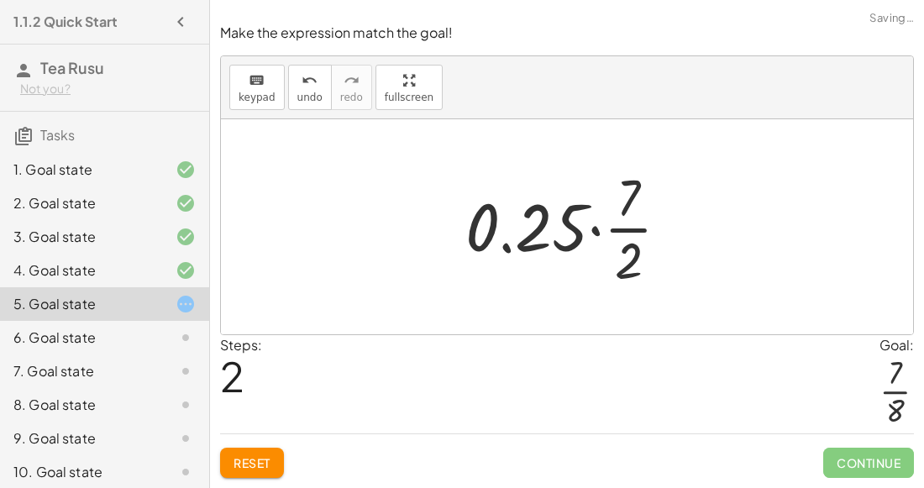
click at [258, 459] on span "Reset" at bounding box center [251, 462] width 37 height 15
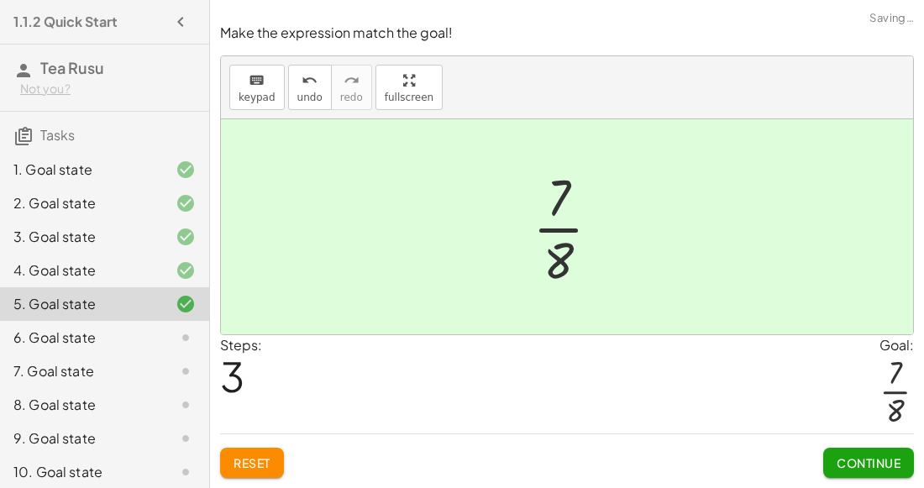
click at [855, 455] on span "Continue" at bounding box center [868, 462] width 64 height 15
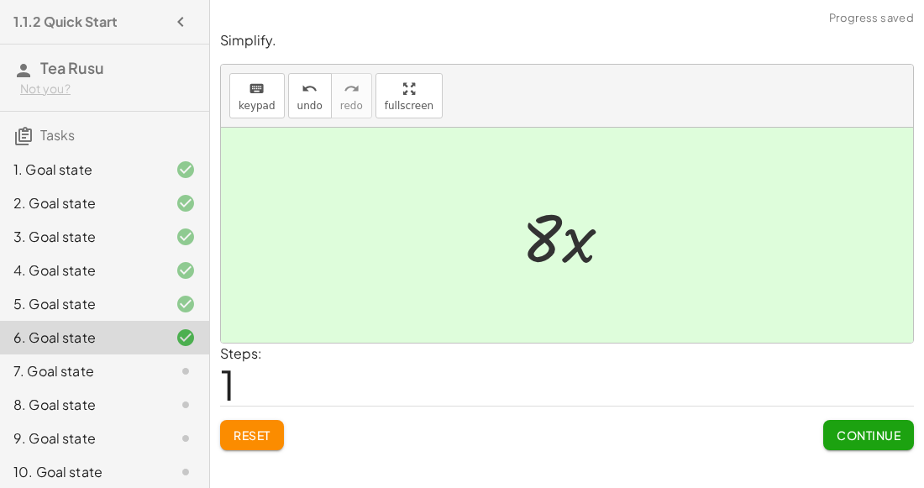
click at [873, 438] on span "Continue" at bounding box center [868, 434] width 64 height 15
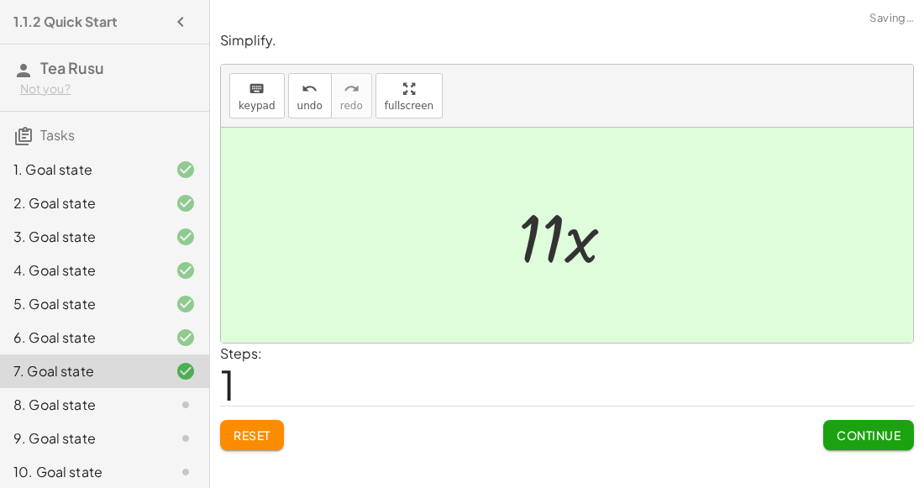
click at [862, 422] on button "Continue" at bounding box center [868, 435] width 91 height 30
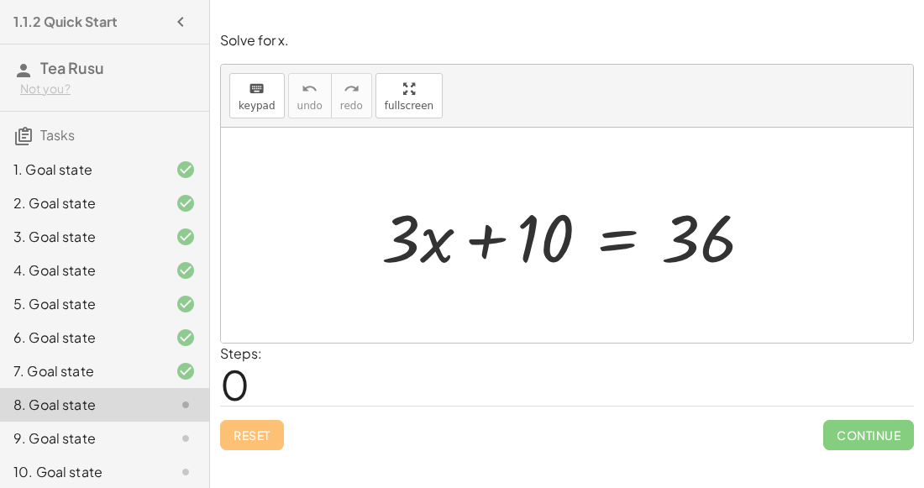
click at [483, 238] on div at bounding box center [573, 235] width 401 height 87
click at [593, 237] on div at bounding box center [573, 235] width 401 height 87
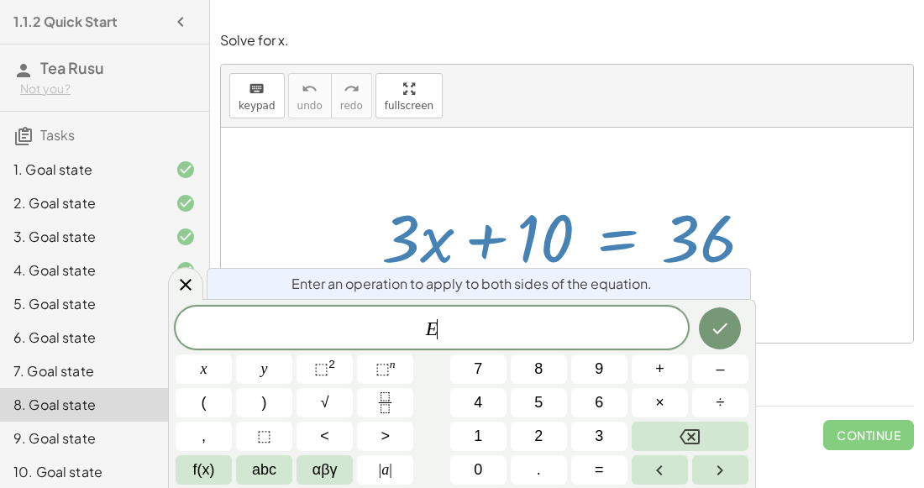
click at [593, 237] on div at bounding box center [573, 235] width 401 height 87
click at [387, 173] on div at bounding box center [567, 235] width 692 height 215
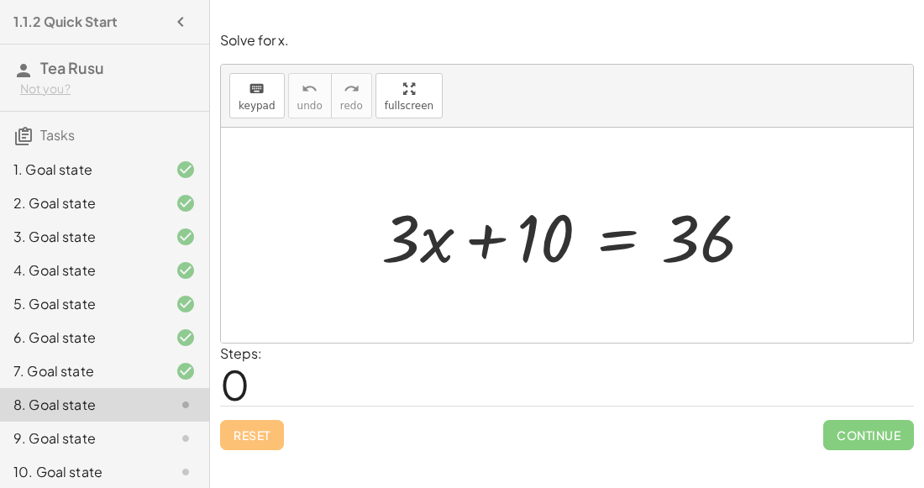
click at [609, 242] on div at bounding box center [573, 235] width 401 height 87
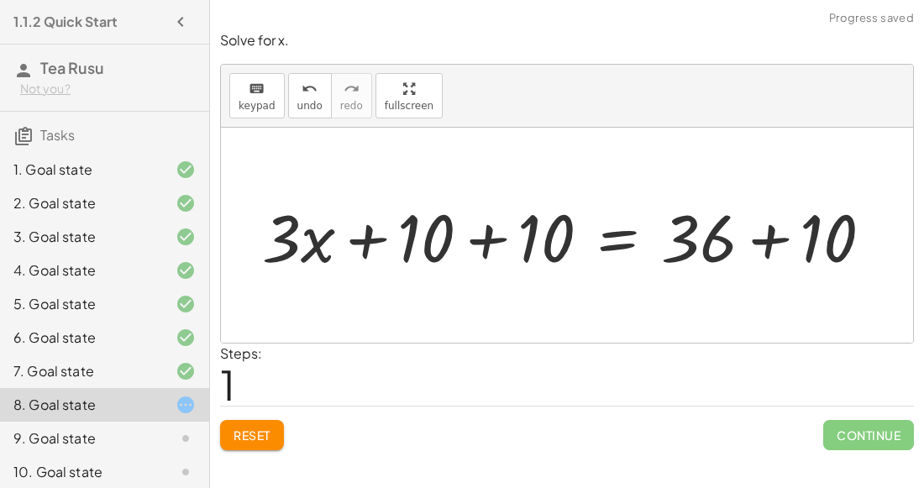
click at [482, 239] on div at bounding box center [574, 235] width 641 height 87
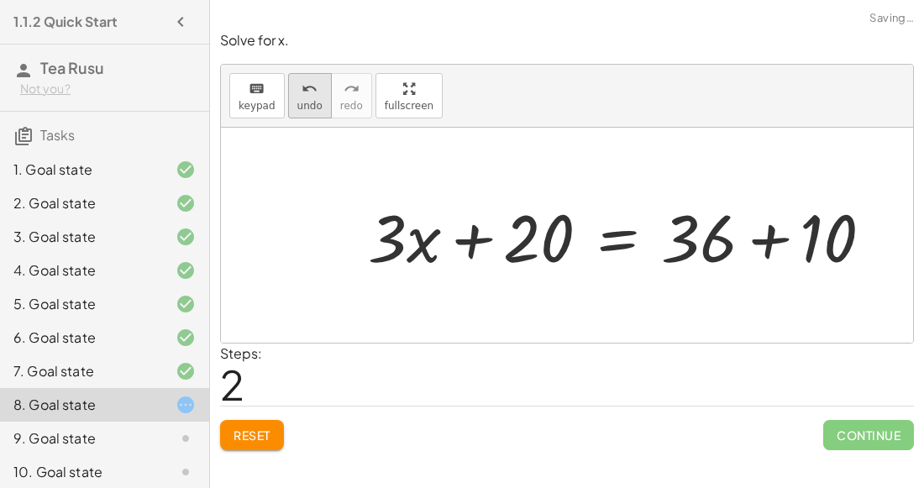
click at [307, 112] on button "undo undo" at bounding box center [310, 95] width 44 height 45
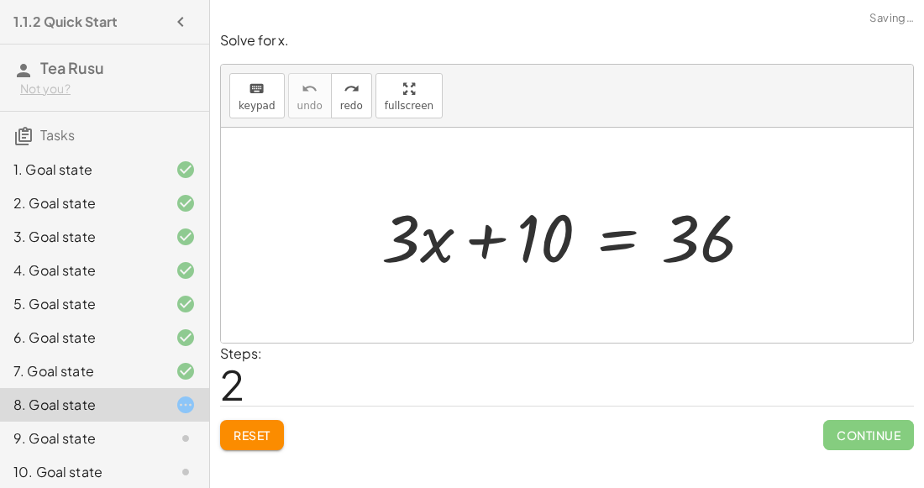
click at [592, 242] on div at bounding box center [573, 235] width 401 height 87
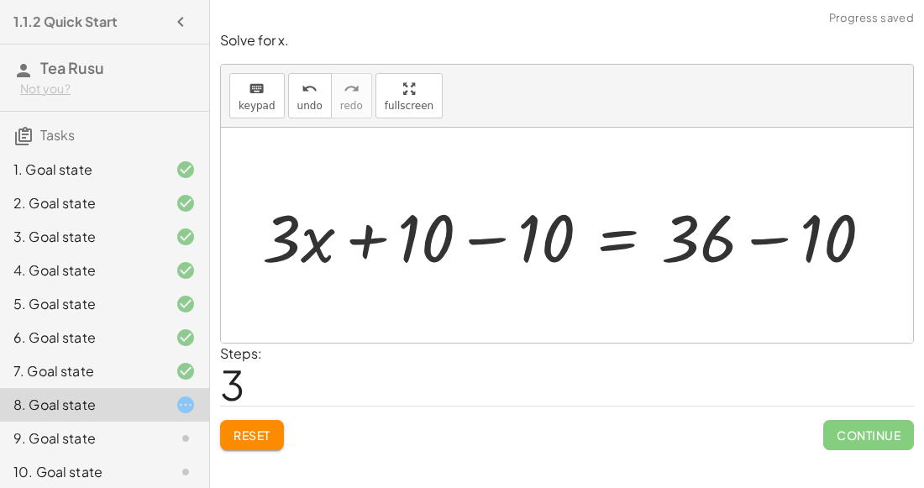
click at [491, 233] on div at bounding box center [574, 235] width 641 height 87
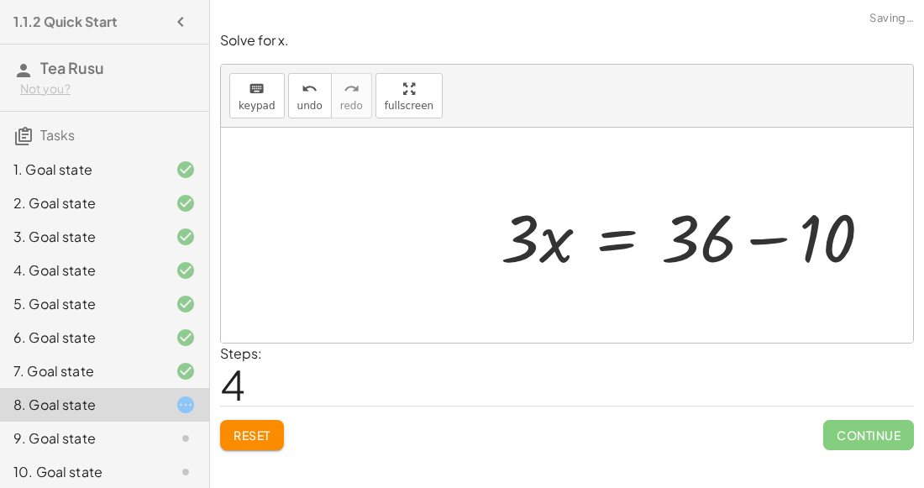
click at [749, 238] on div at bounding box center [692, 235] width 401 height 87
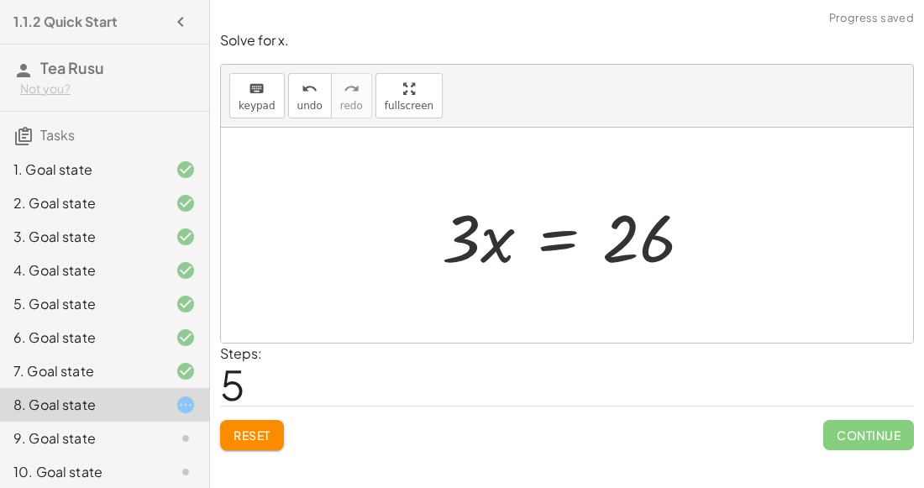
click at [580, 242] on div at bounding box center [573, 235] width 281 height 87
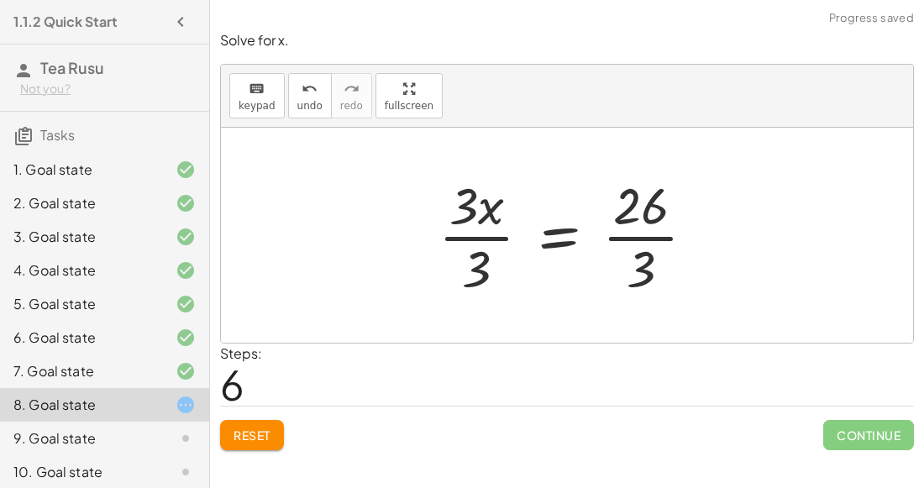
click at [469, 240] on div at bounding box center [573, 234] width 287 height 129
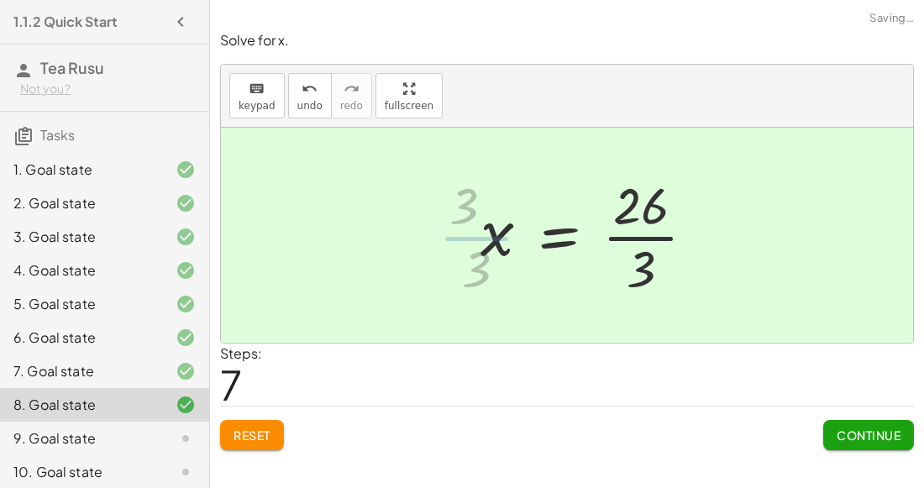
click at [627, 229] on div at bounding box center [594, 234] width 245 height 129
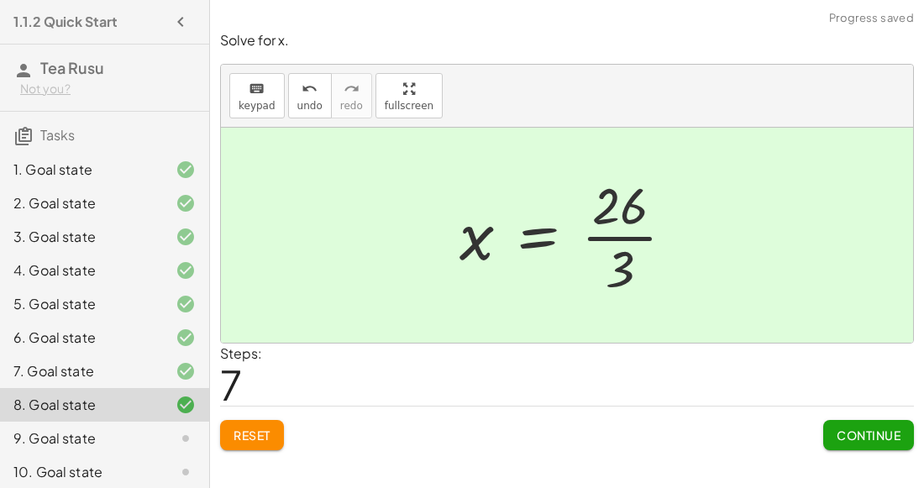
click at [878, 433] on span "Continue" at bounding box center [868, 434] width 64 height 15
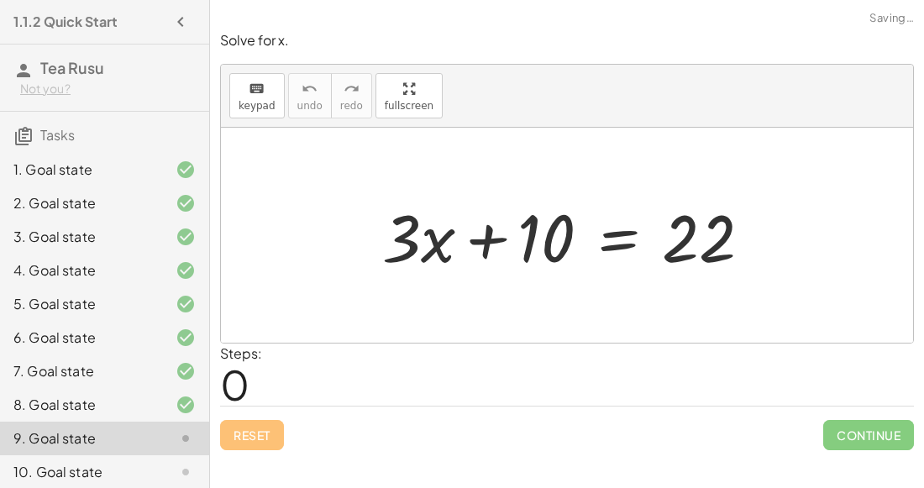
click at [476, 238] on div at bounding box center [574, 235] width 400 height 87
click at [600, 242] on div at bounding box center [574, 235] width 400 height 87
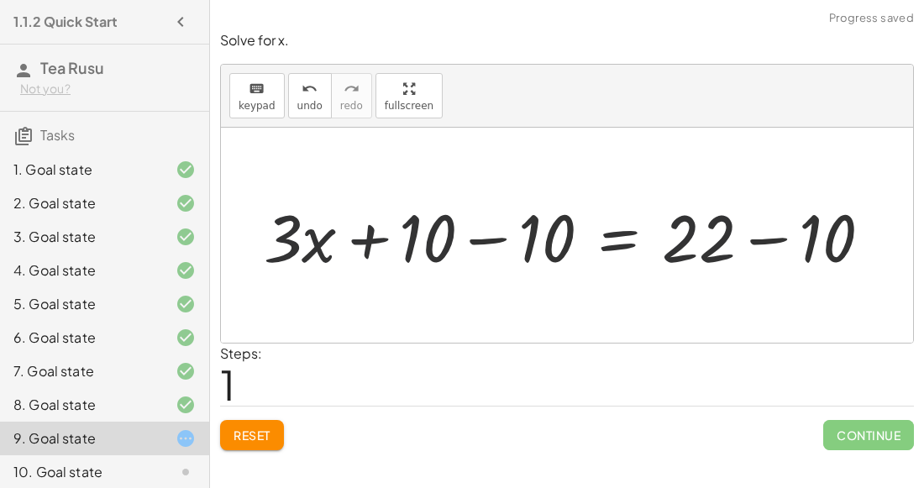
click at [465, 220] on div at bounding box center [573, 235] width 639 height 87
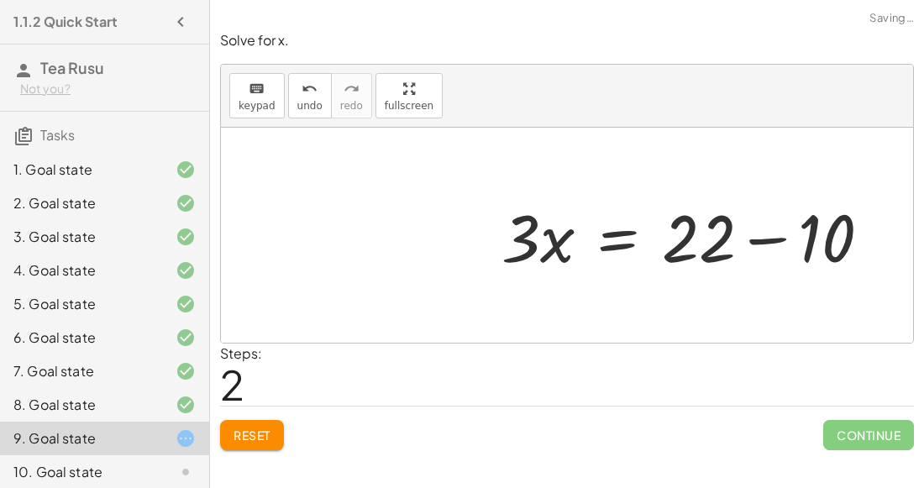
click at [758, 234] on div at bounding box center [693, 235] width 400 height 87
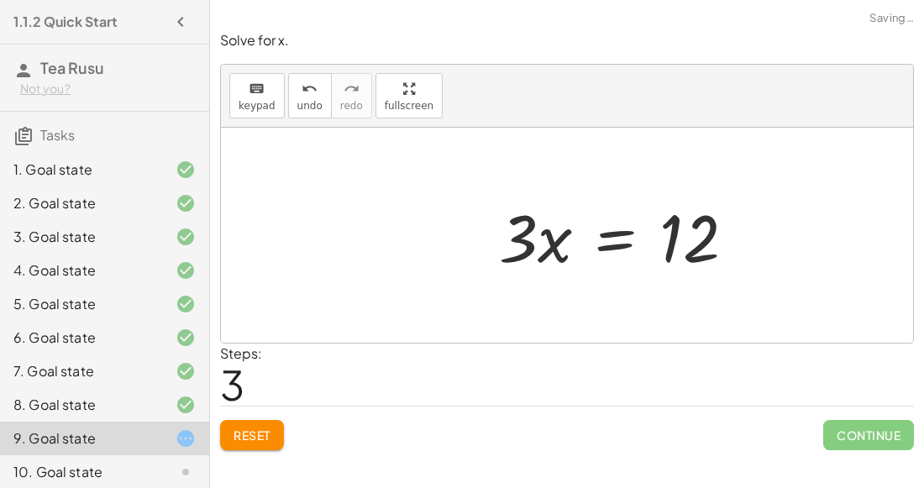
click at [596, 251] on div at bounding box center [623, 235] width 266 height 87
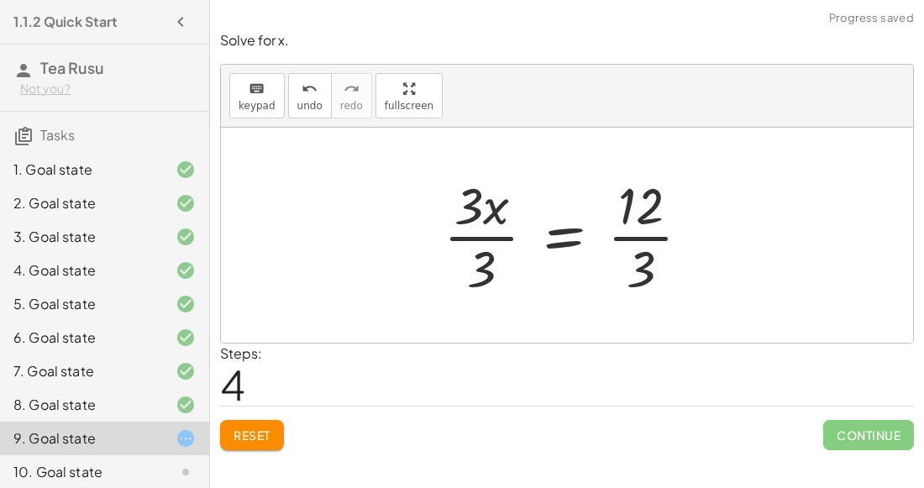
click at [494, 219] on div at bounding box center [573, 234] width 277 height 129
click at [490, 233] on div at bounding box center [573, 234] width 277 height 129
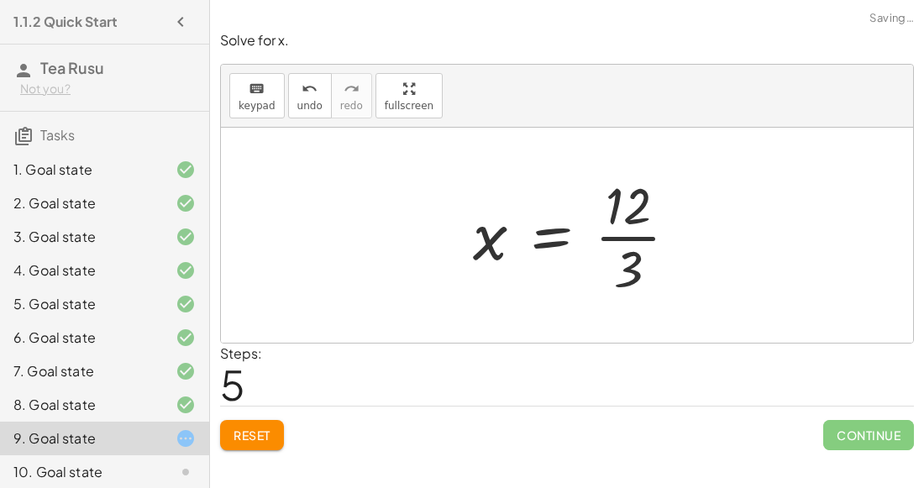
click at [619, 239] on div at bounding box center [581, 234] width 235 height 129
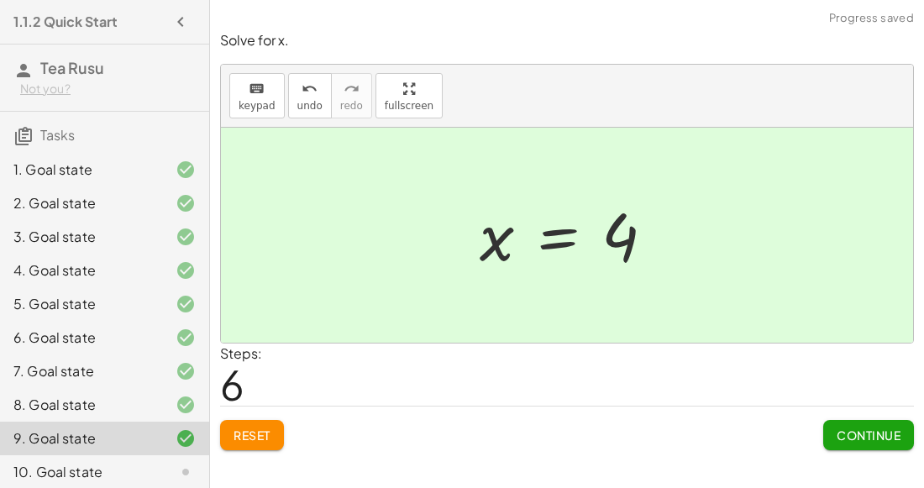
click at [877, 427] on span "Continue" at bounding box center [868, 434] width 64 height 15
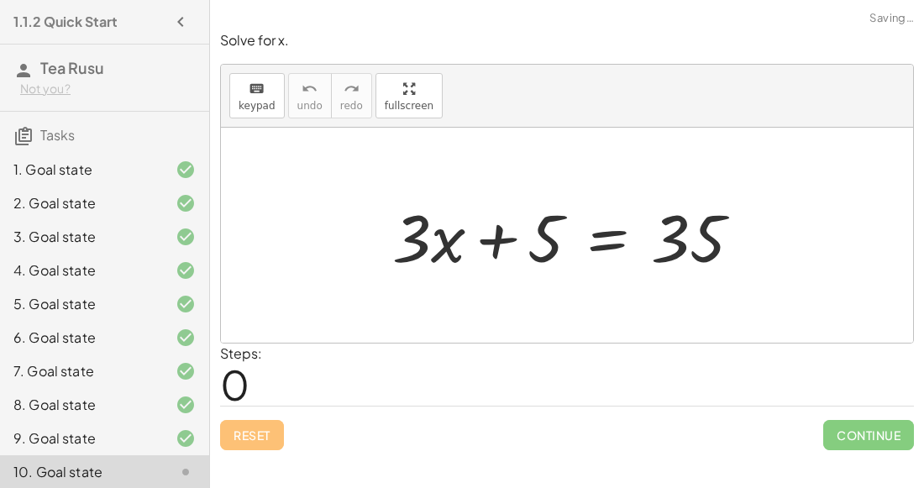
scroll to position [17, 0]
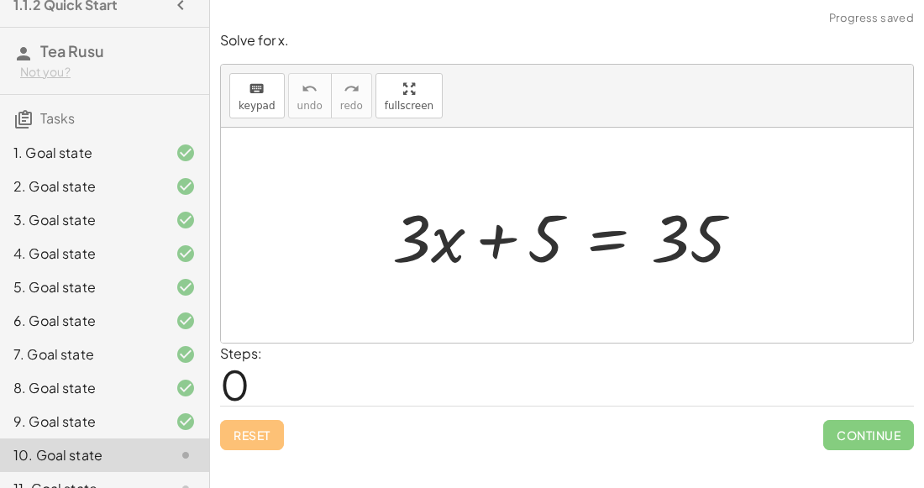
click at [584, 243] on div at bounding box center [574, 235] width 380 height 87
click at [611, 240] on div at bounding box center [574, 235] width 380 height 87
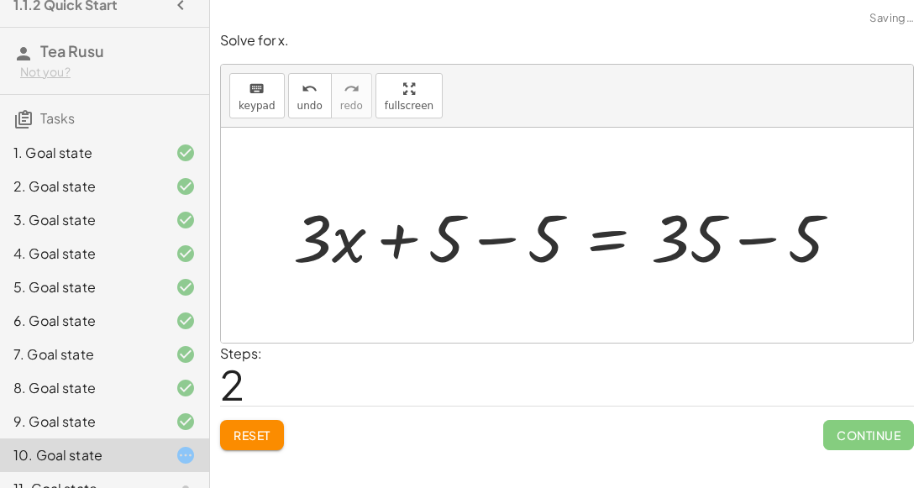
click at [513, 258] on div at bounding box center [573, 235] width 577 height 87
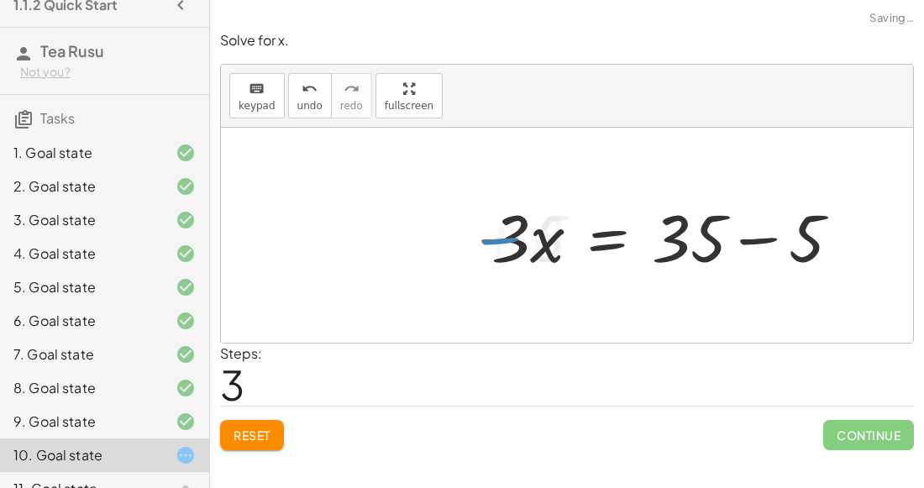
click at [732, 231] on div at bounding box center [673, 235] width 380 height 87
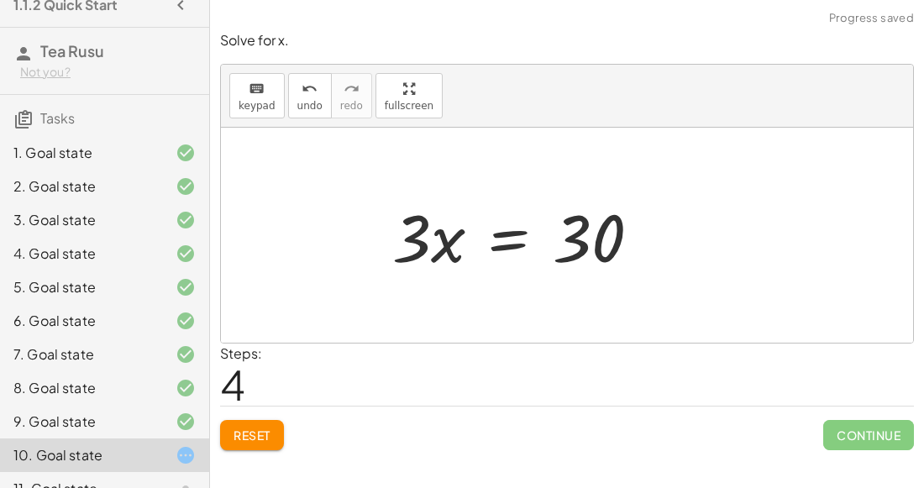
click at [518, 234] on div at bounding box center [523, 235] width 278 height 87
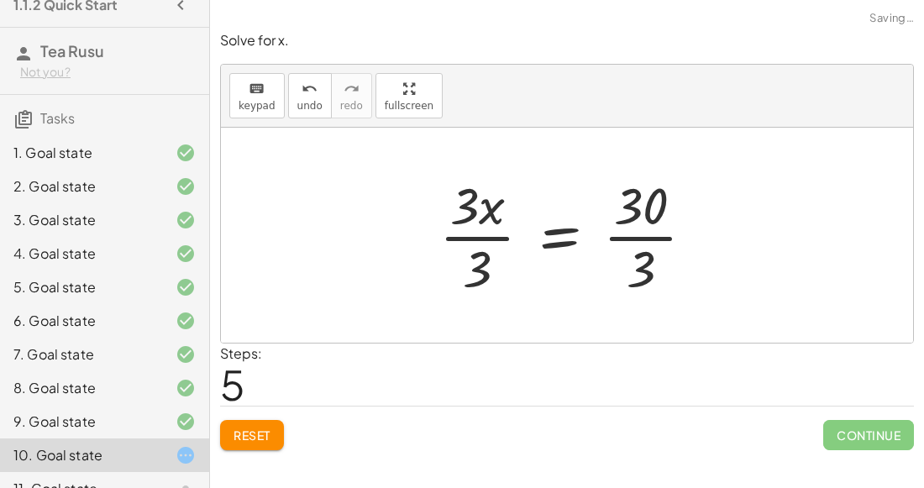
click at [462, 239] on div at bounding box center [574, 234] width 286 height 129
click at [631, 239] on div at bounding box center [595, 234] width 244 height 129
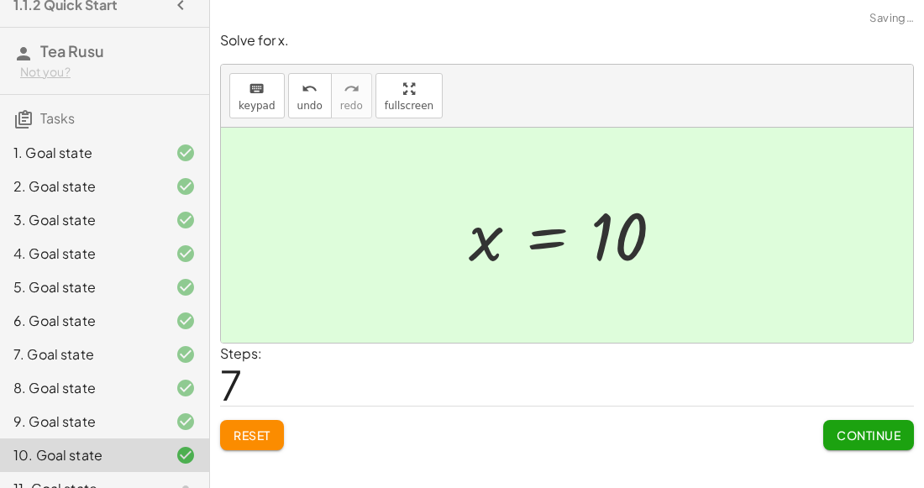
click at [854, 441] on button "Continue" at bounding box center [868, 435] width 91 height 30
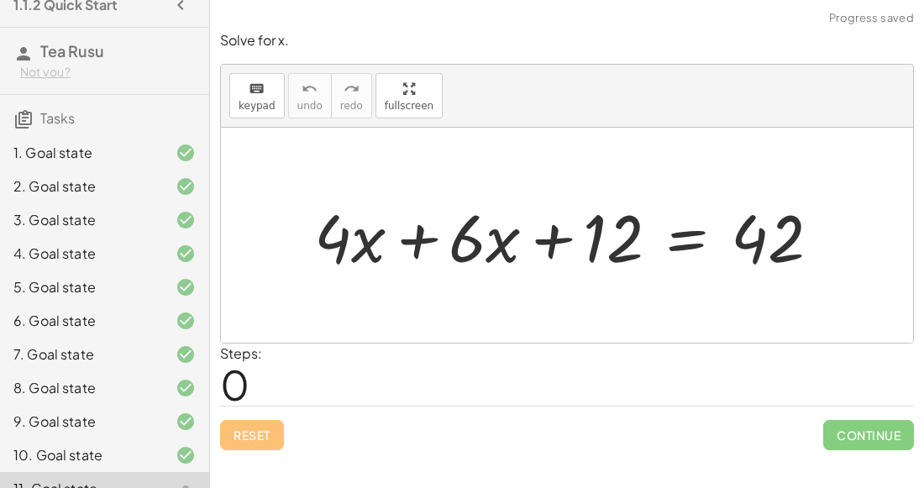
click at [423, 223] on div at bounding box center [574, 235] width 537 height 87
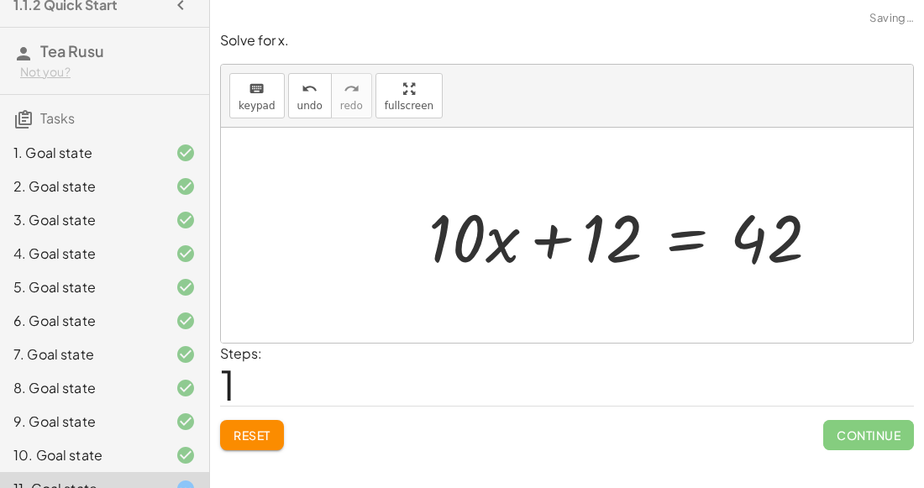
click at [684, 235] on div at bounding box center [631, 235] width 422 height 87
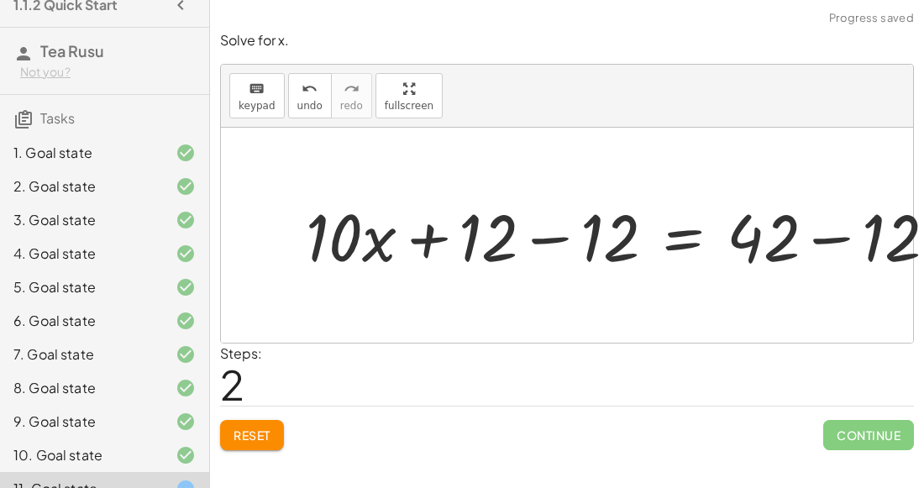
click at [527, 246] on div at bounding box center [638, 235] width 574 height 75
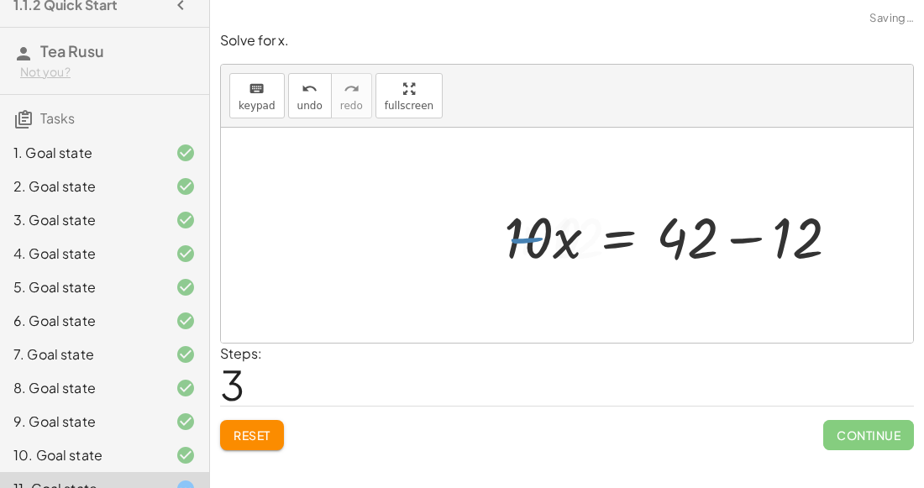
click at [751, 237] on div at bounding box center [678, 235] width 365 height 75
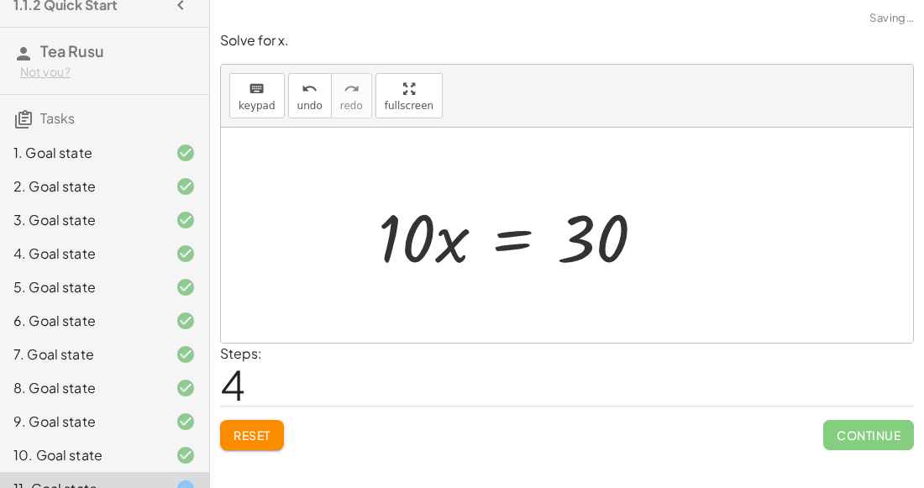
click at [498, 236] on div at bounding box center [518, 235] width 296 height 87
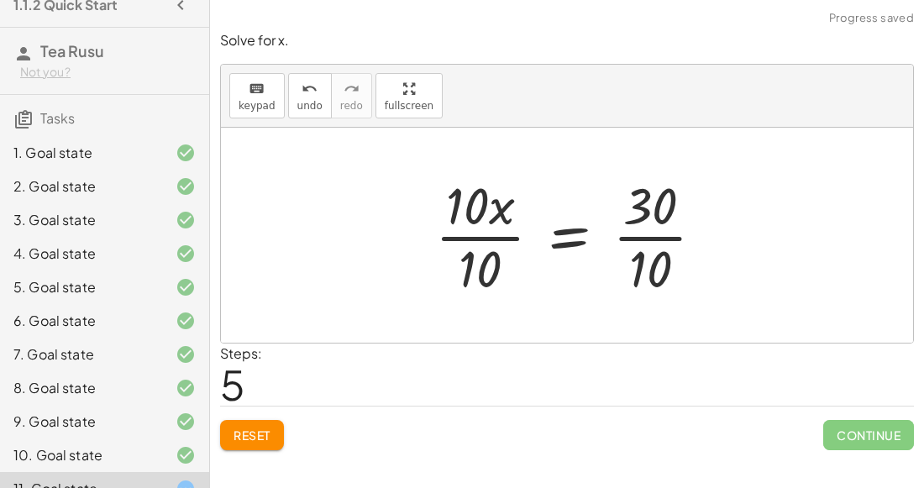
click at [478, 244] on div at bounding box center [577, 234] width 300 height 129
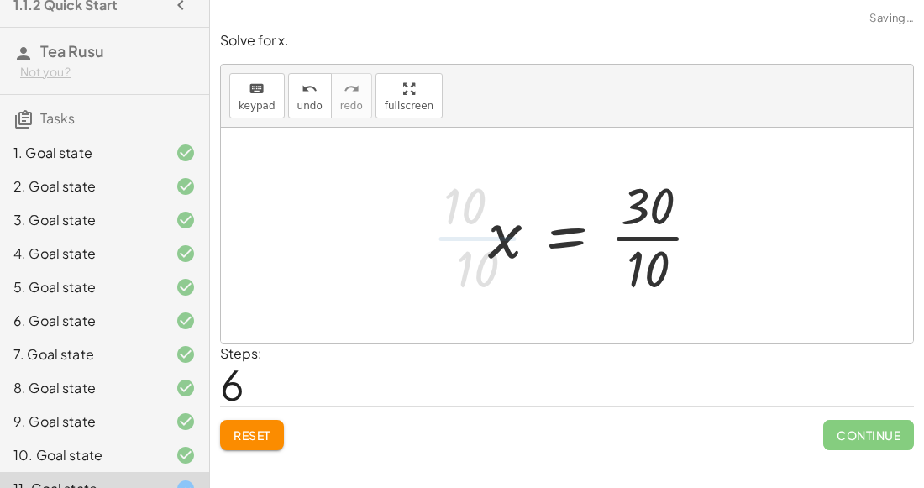
click at [663, 235] on div at bounding box center [602, 234] width 244 height 129
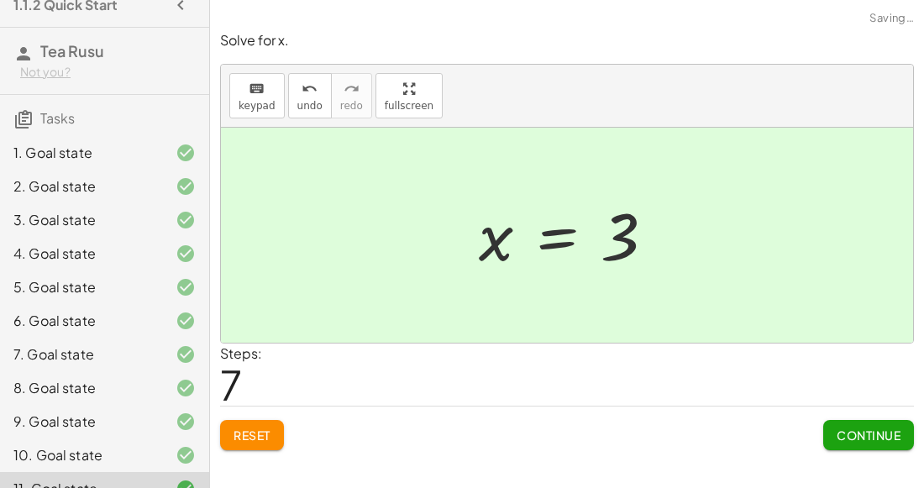
click at [0, 0] on div "Solve for x. keyboard keypad undo undo redo redo fullscreen + · 4 · x + · 6 · x…" at bounding box center [0, 0] width 0 height 0
click at [863, 438] on span "Continue" at bounding box center [868, 434] width 64 height 15
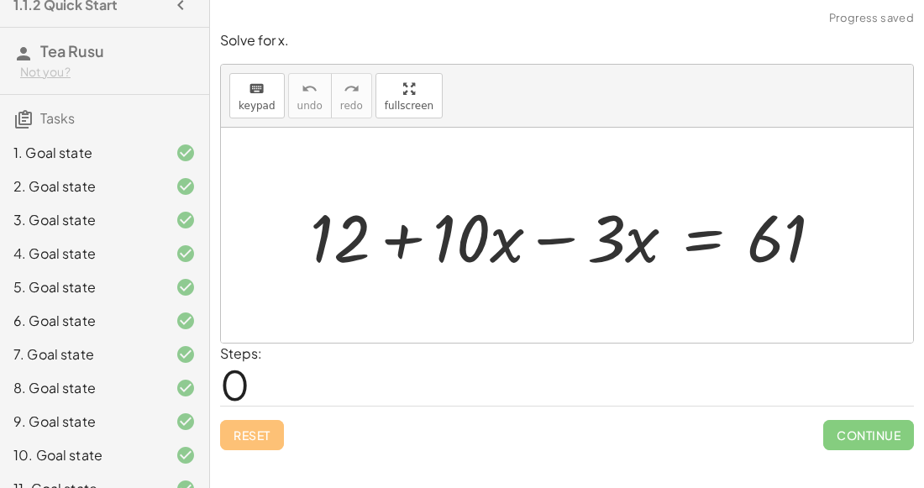
scroll to position [73, 0]
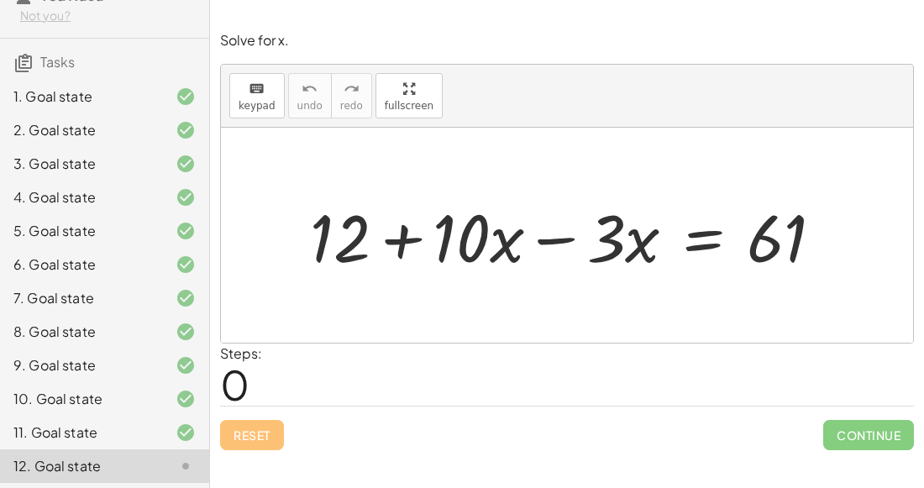
click at [553, 243] on div at bounding box center [574, 235] width 544 height 87
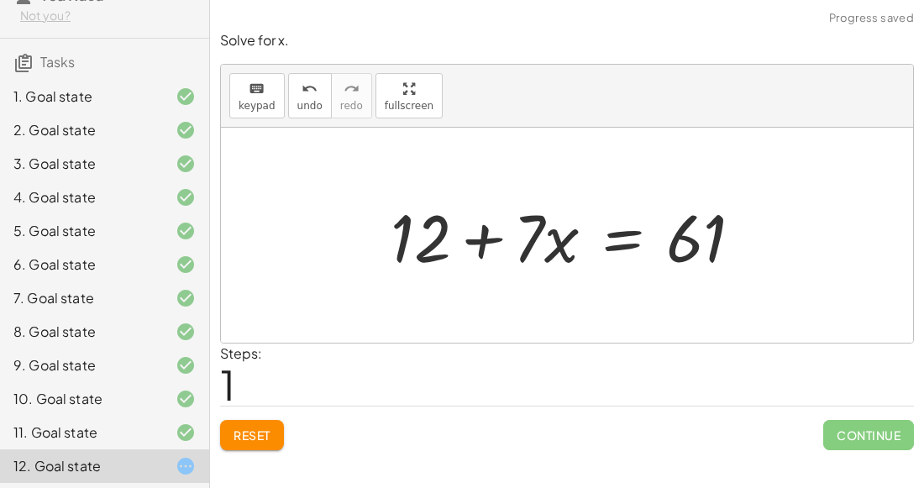
click at [480, 249] on div at bounding box center [573, 235] width 382 height 87
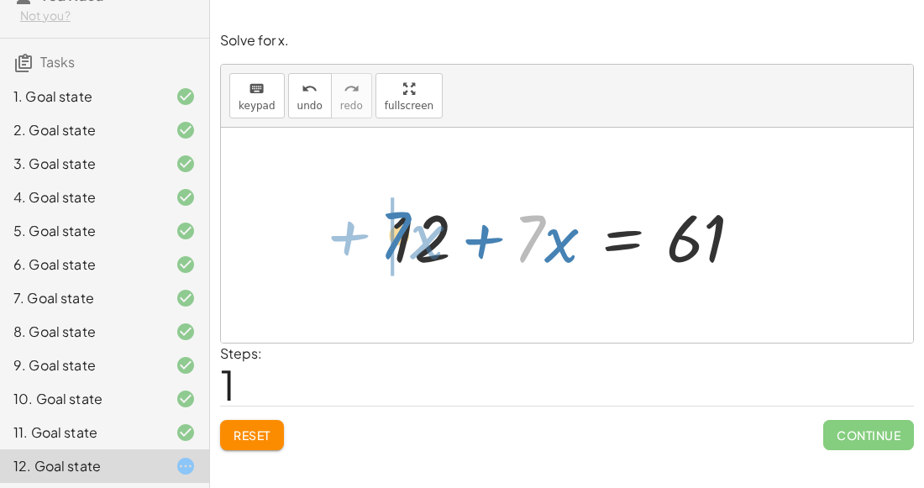
drag, startPoint x: 535, startPoint y: 247, endPoint x: 372, endPoint y: 243, distance: 163.0
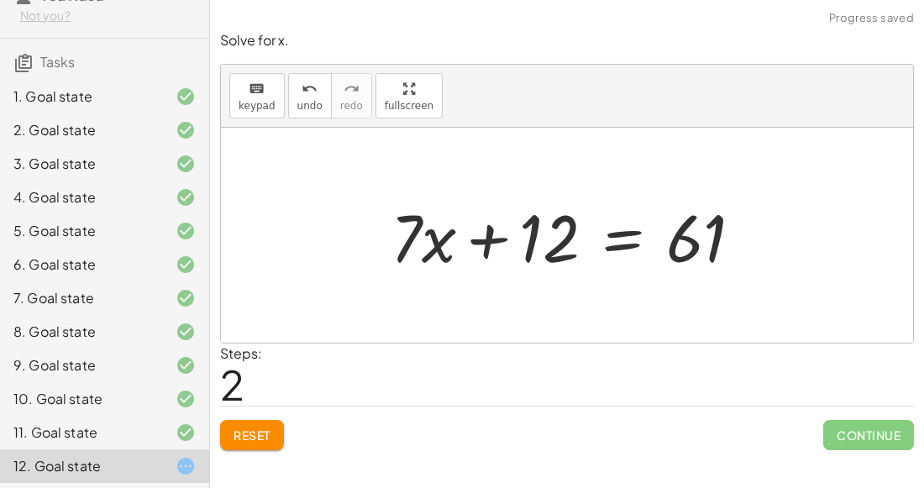
click at [616, 242] on div at bounding box center [573, 235] width 382 height 87
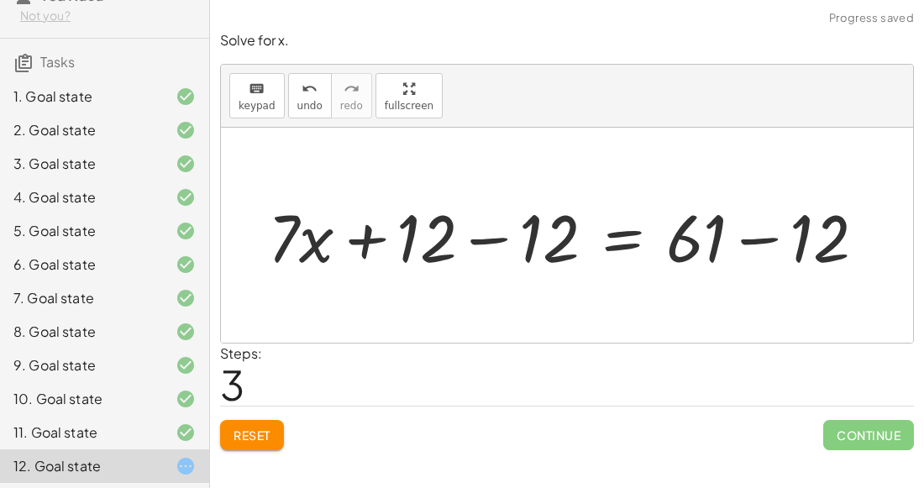
click at [457, 239] on div at bounding box center [574, 235] width 628 height 87
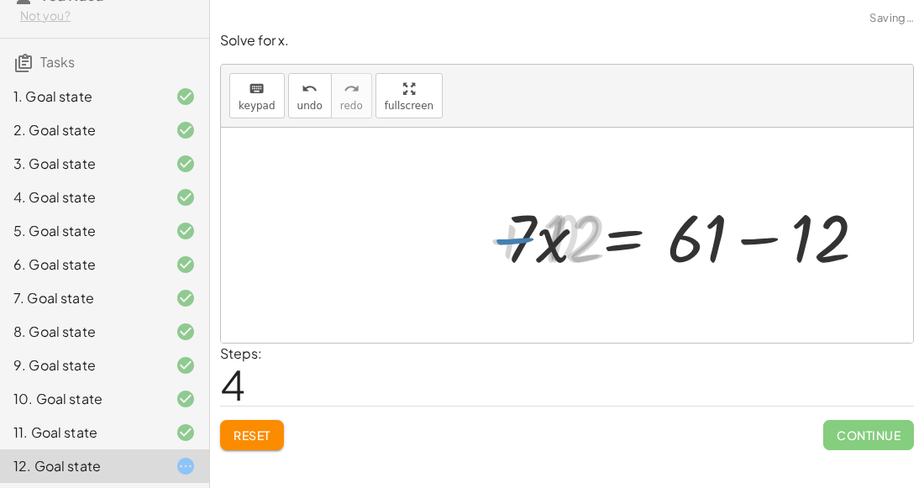
click at [763, 228] on div at bounding box center [697, 235] width 382 height 87
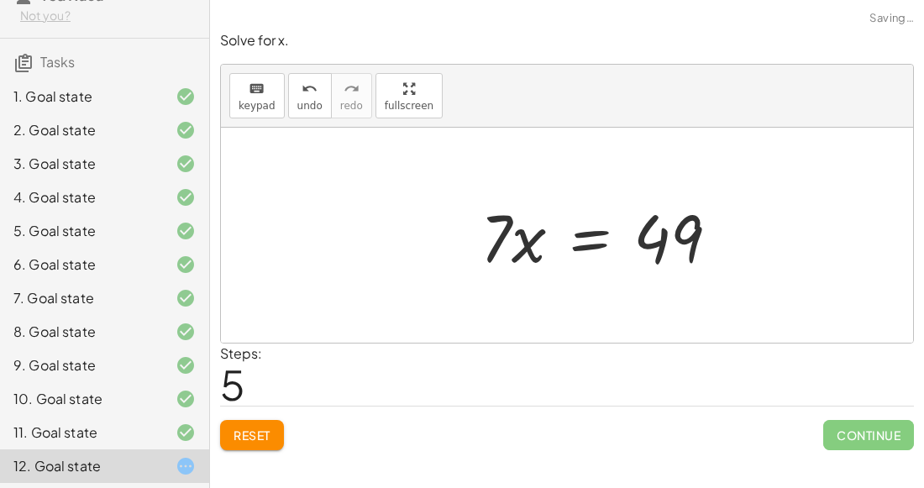
click at [604, 261] on div at bounding box center [606, 235] width 269 height 87
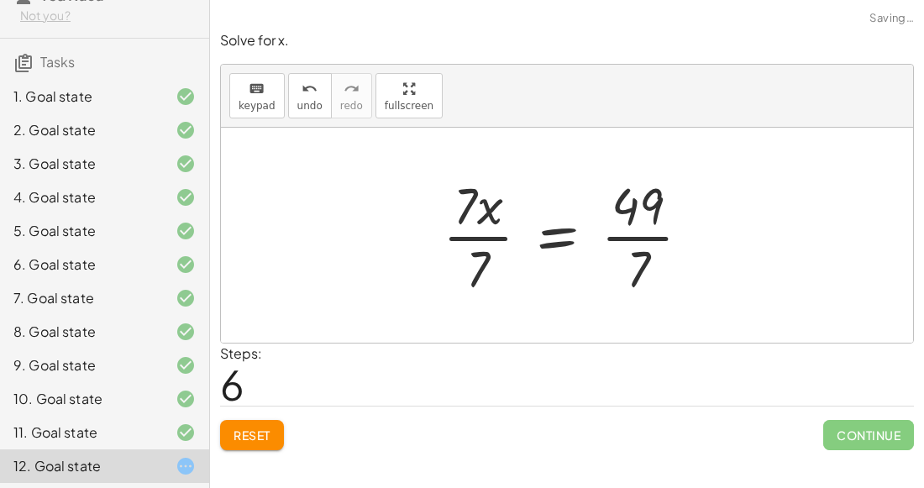
click at [496, 235] on div at bounding box center [573, 234] width 279 height 129
click at [665, 235] on div at bounding box center [592, 234] width 242 height 129
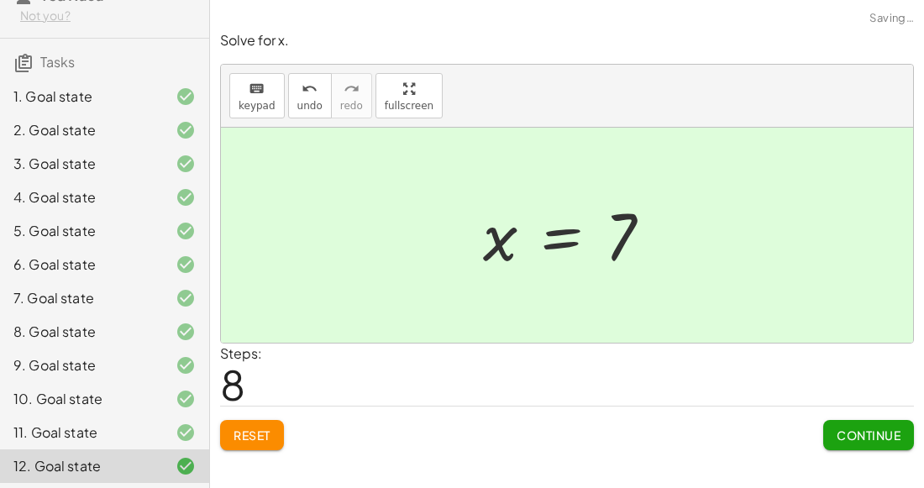
click at [854, 440] on span "Continue" at bounding box center [868, 434] width 64 height 15
